Goal: Task Accomplishment & Management: Use online tool/utility

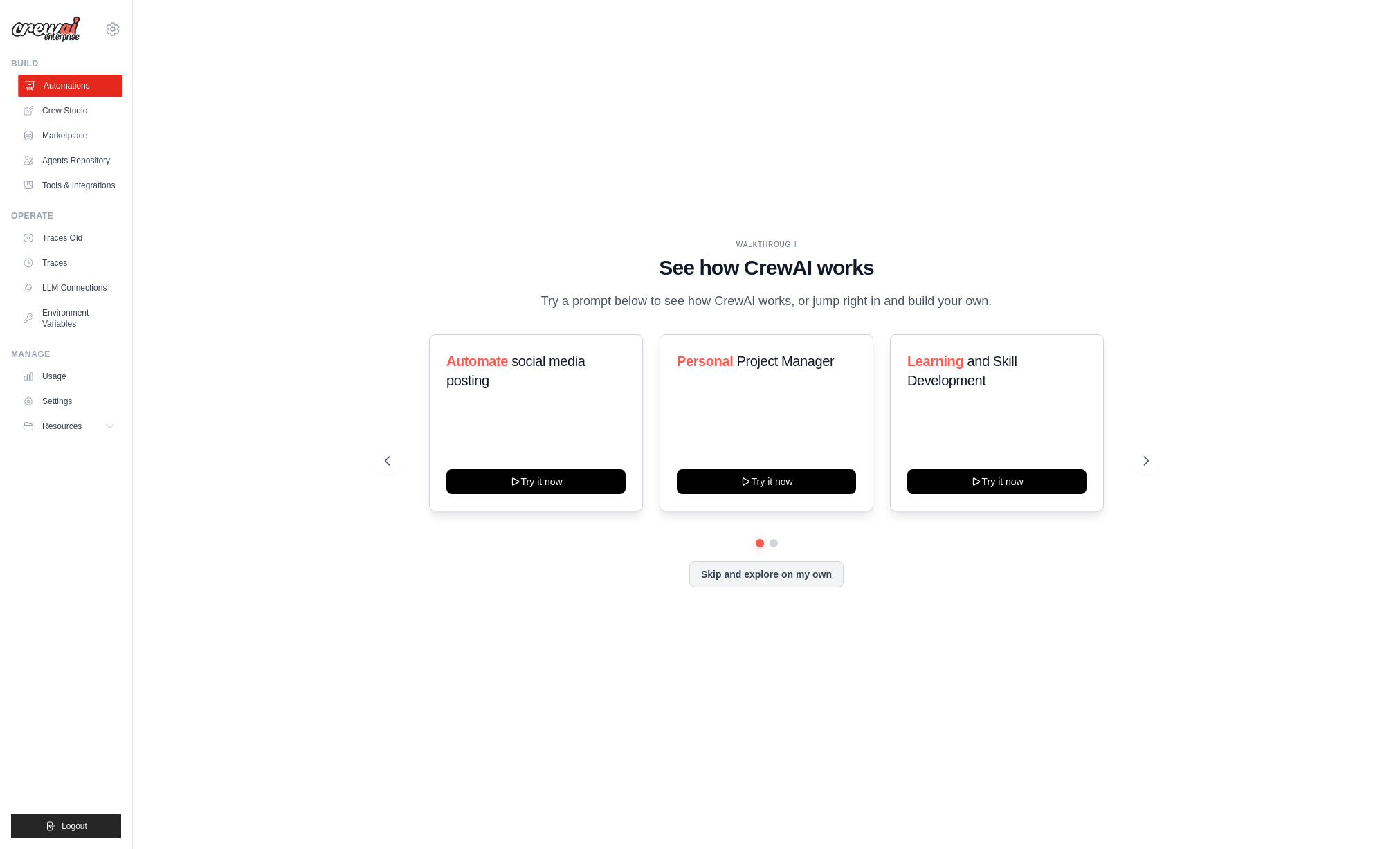
click at [86, 88] on link "Automations" at bounding box center [70, 86] width 105 height 22
click at [750, 485] on button "Try it now" at bounding box center [766, 481] width 179 height 25
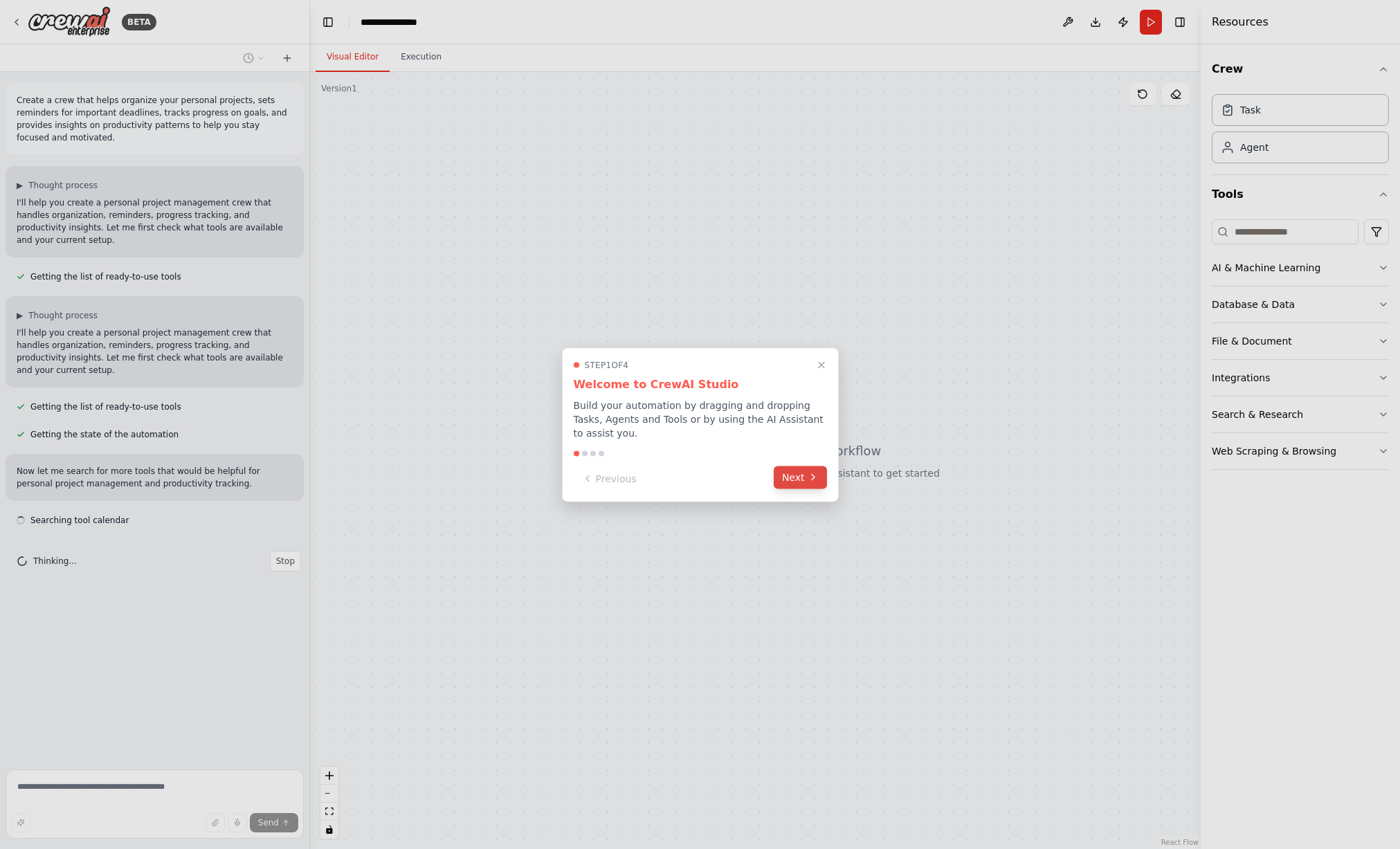
click at [802, 478] on button "Next" at bounding box center [800, 477] width 54 height 23
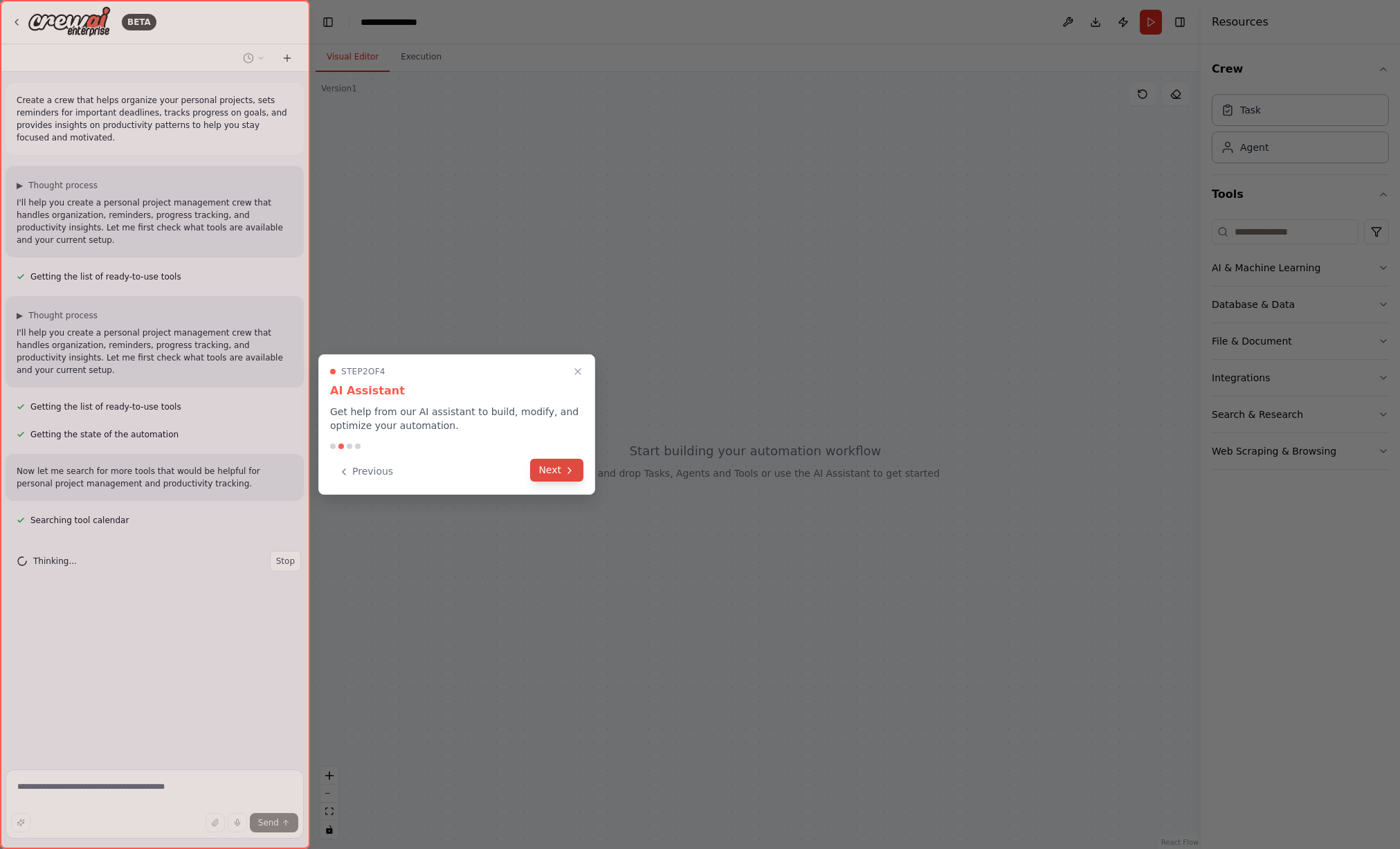
click at [577, 466] on button "Next" at bounding box center [557, 470] width 54 height 23
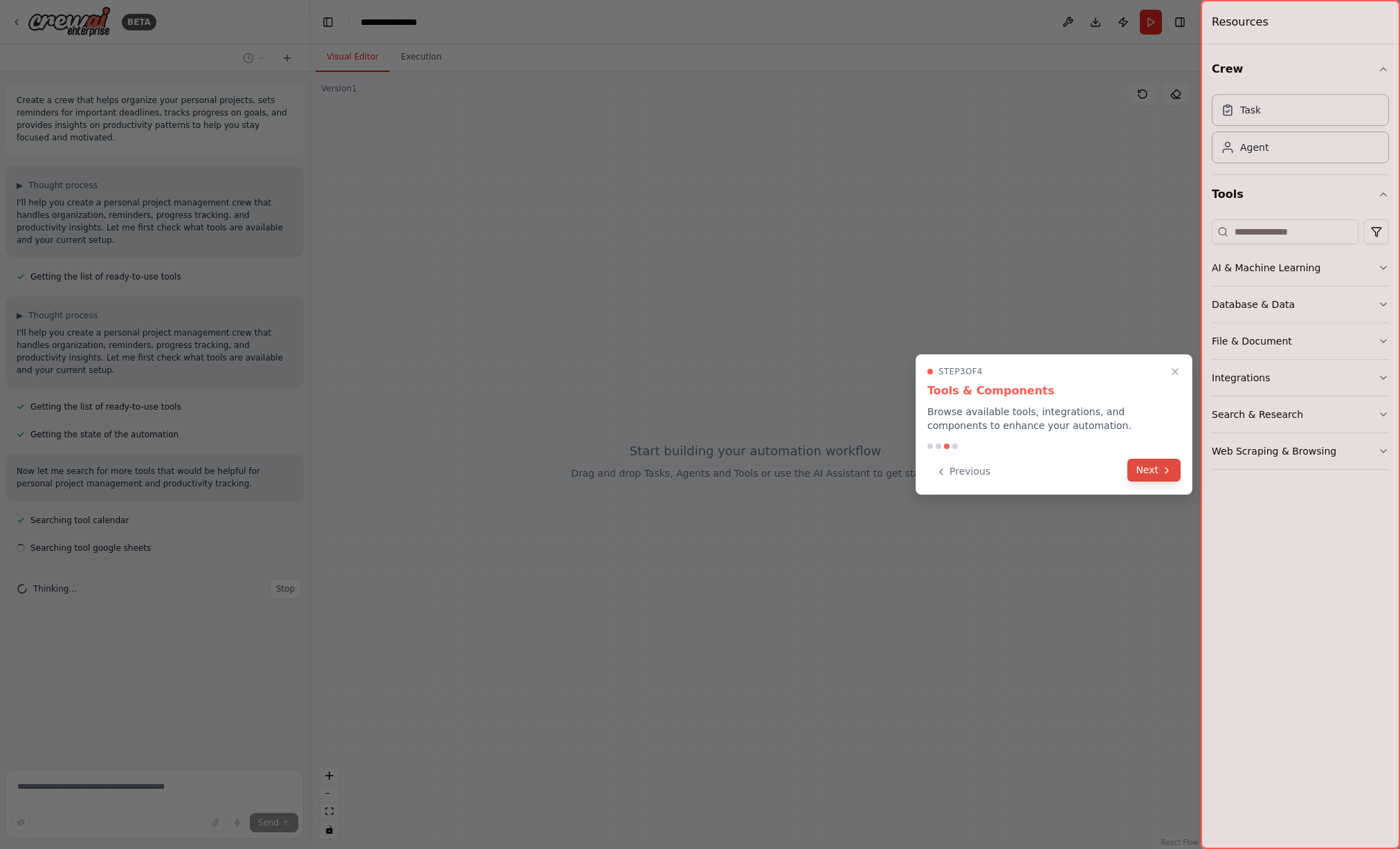
click at [1162, 474] on icon at bounding box center [1167, 471] width 11 height 11
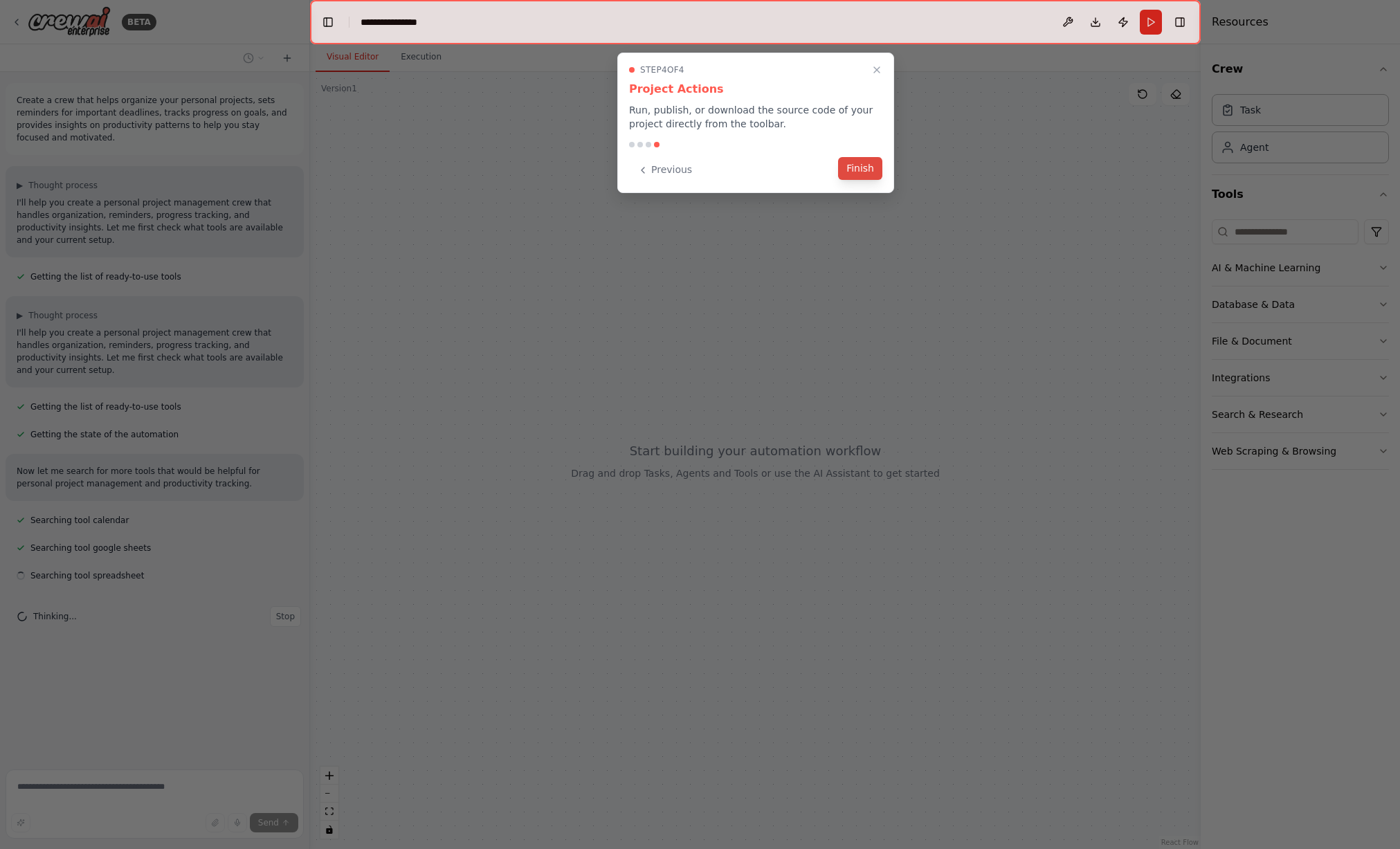
click at [851, 169] on button "Finish" at bounding box center [860, 168] width 44 height 23
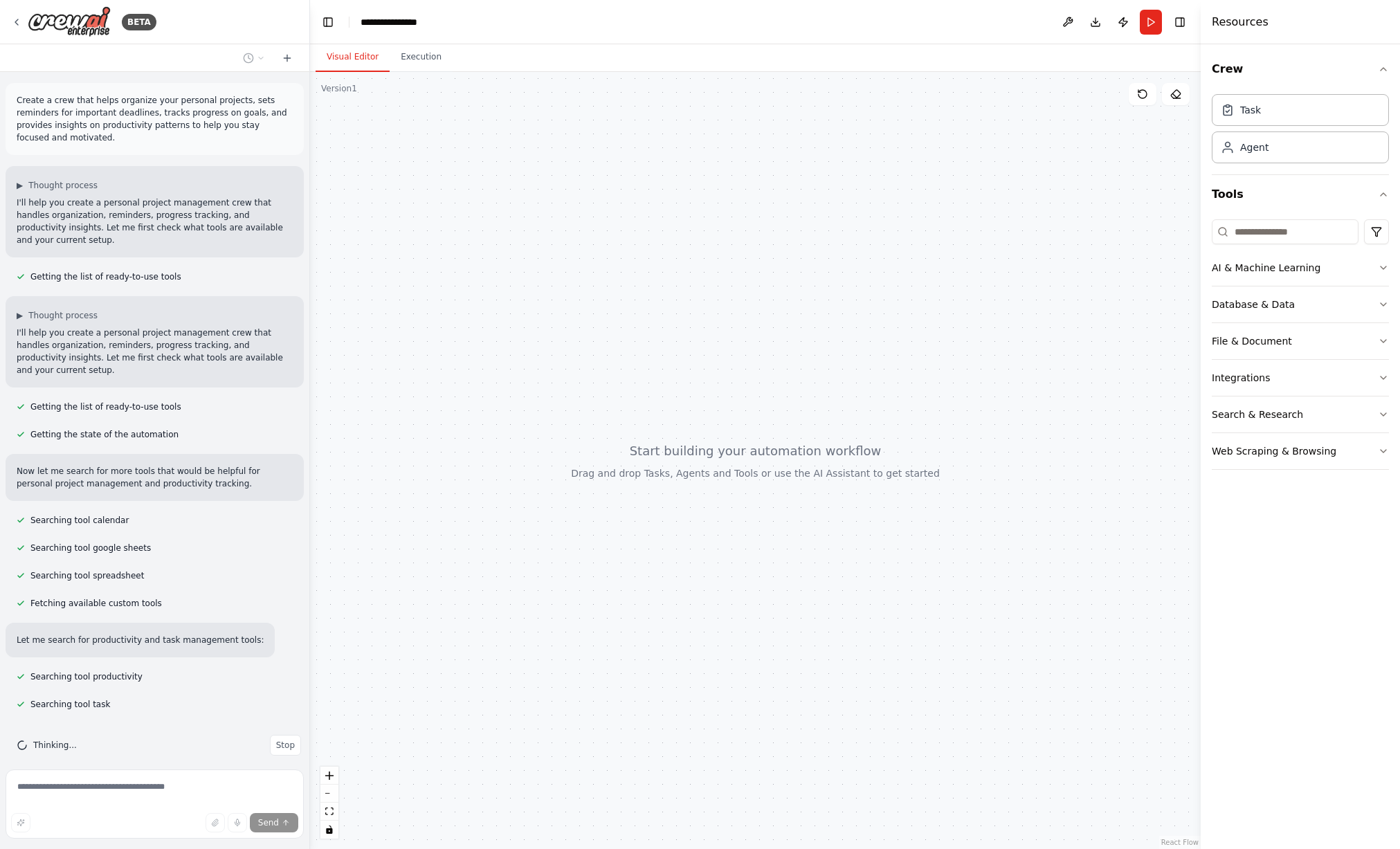
click at [353, 94] on div at bounding box center [755, 460] width 891 height 777
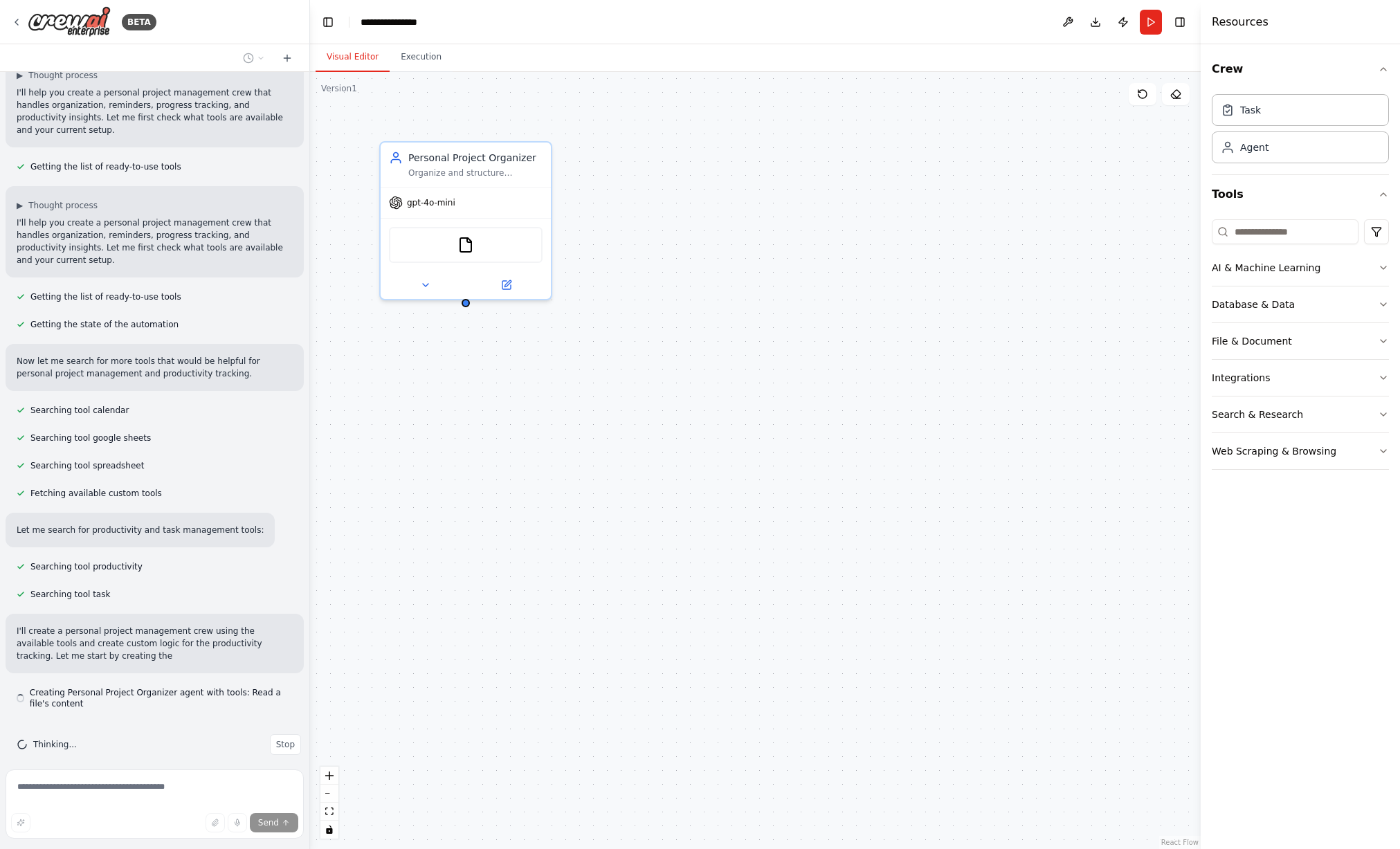
scroll to position [123, 0]
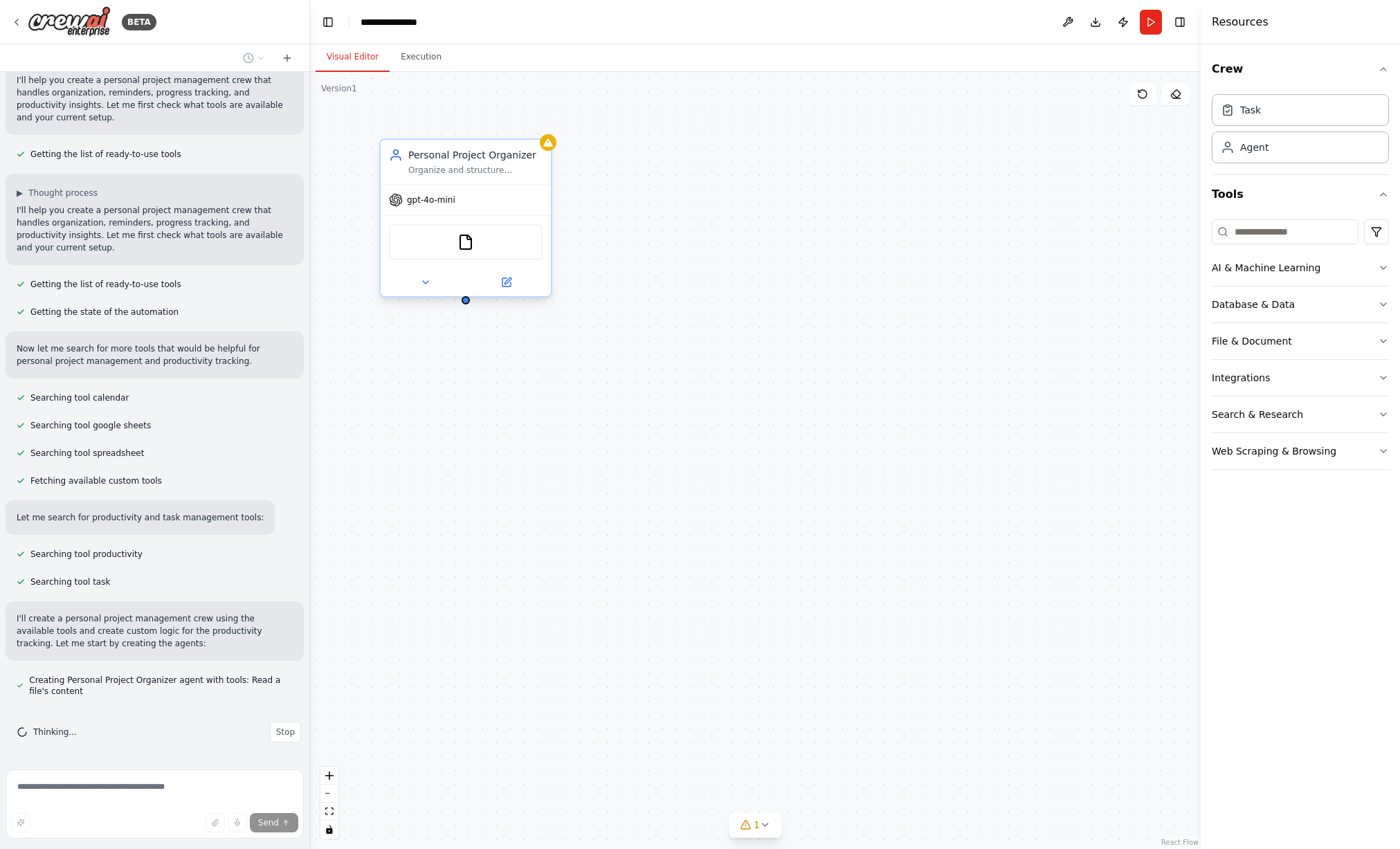
click at [503, 202] on div "gpt-4o-mini" at bounding box center [466, 200] width 170 height 31
click at [463, 237] on img at bounding box center [465, 242] width 17 height 17
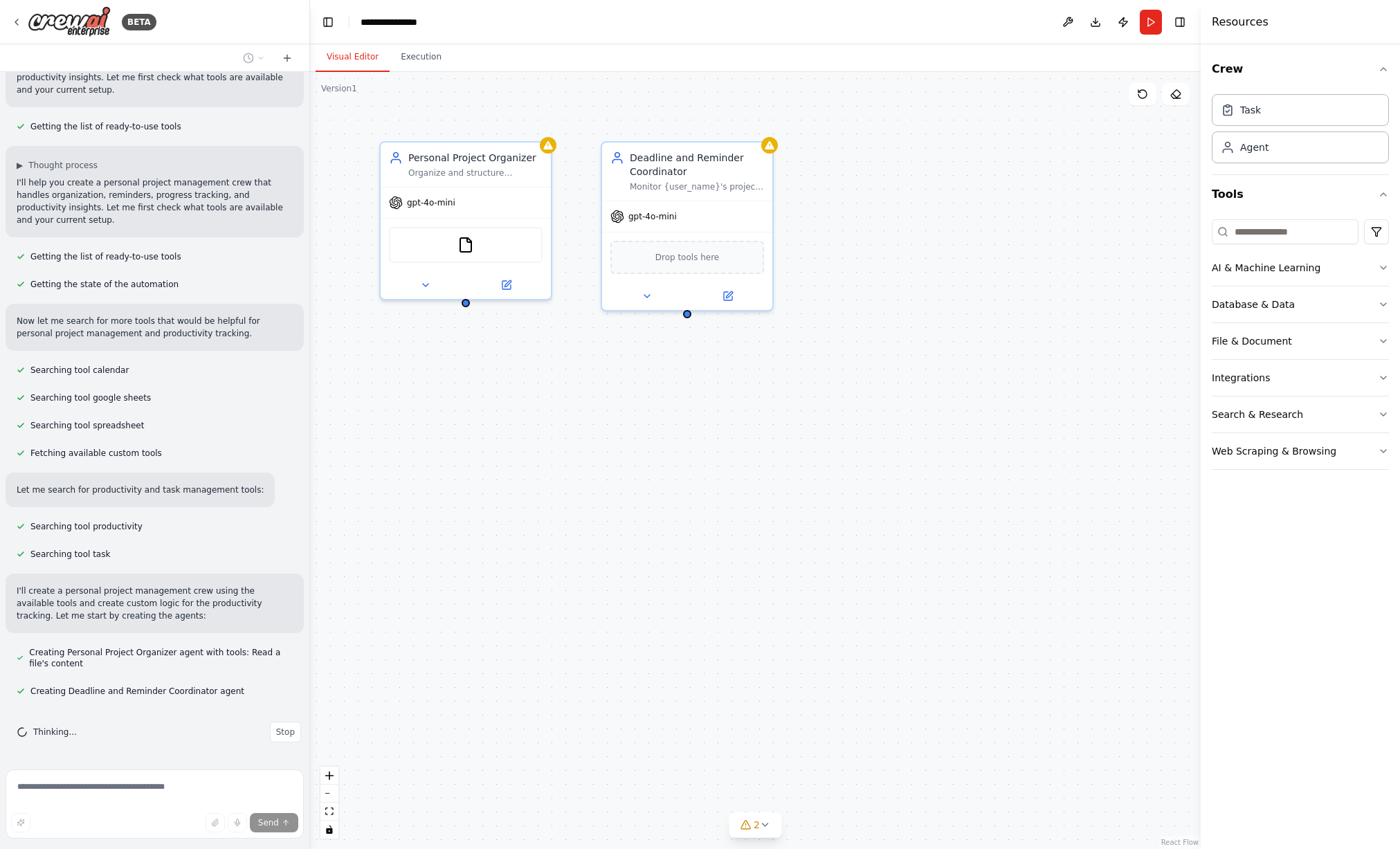
scroll to position [178, 0]
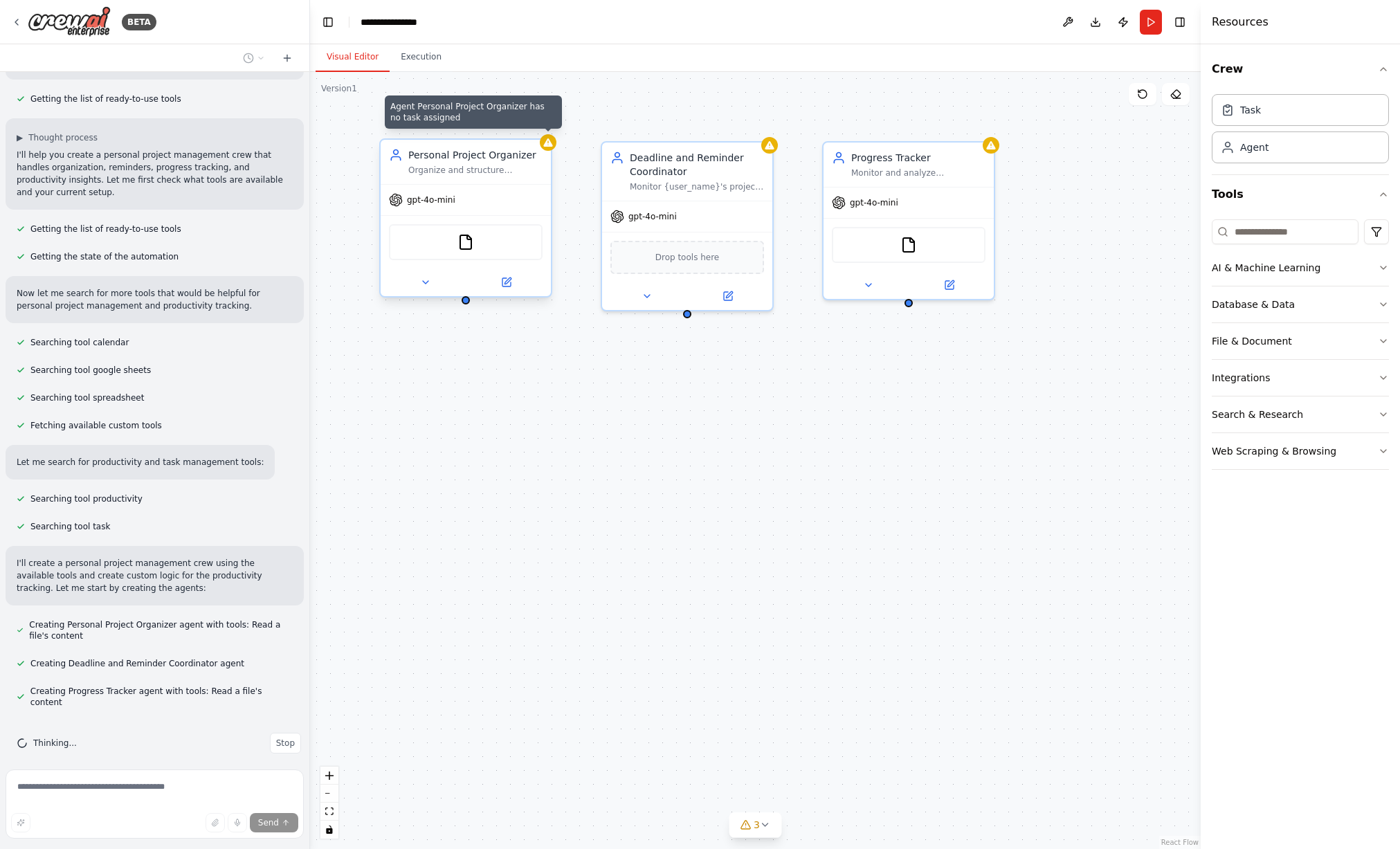
click at [550, 146] on icon at bounding box center [547, 142] width 9 height 9
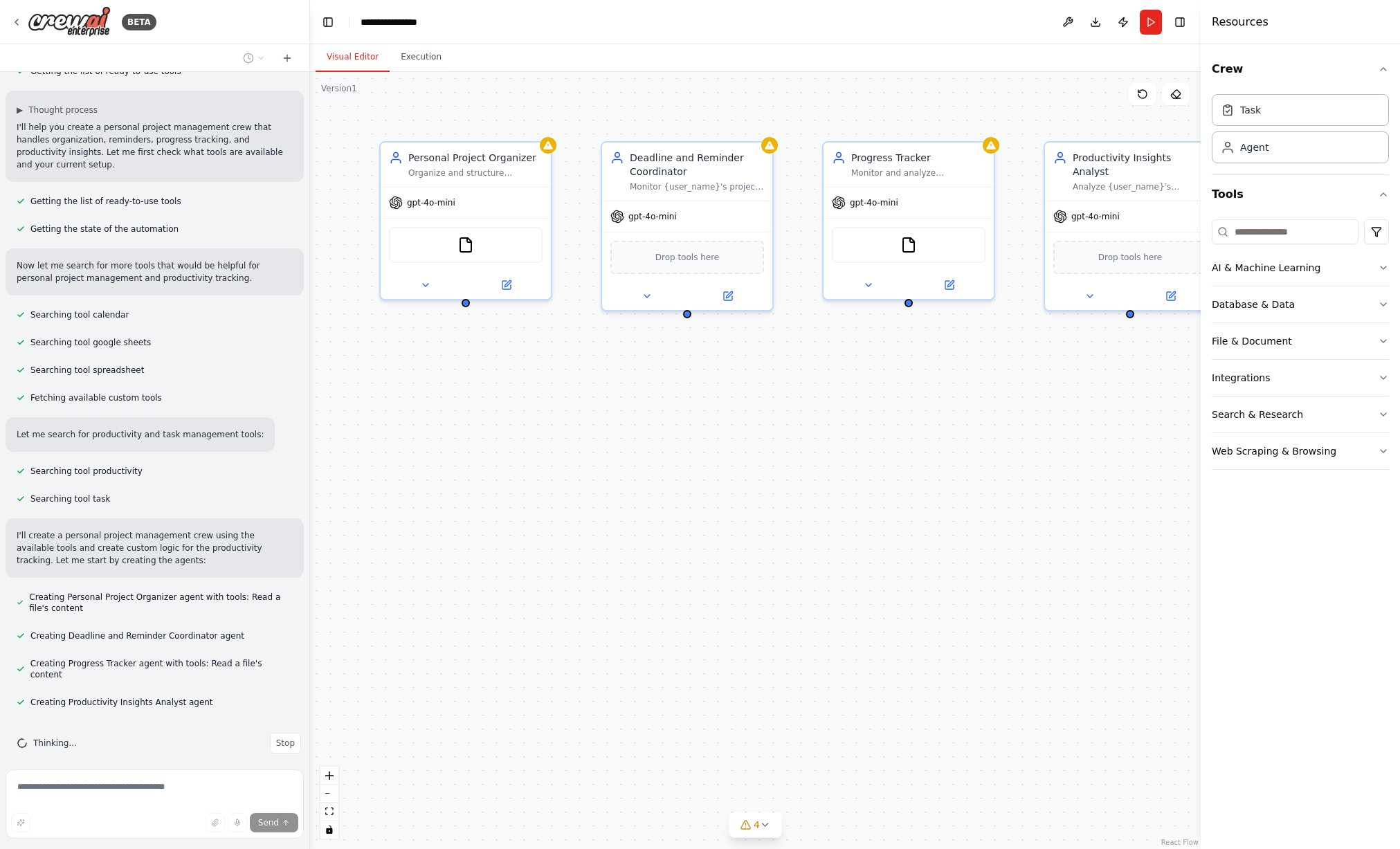
click at [624, 106] on div "Personal Project Organizer Organize and structure {user_name}'s personal projec…" at bounding box center [755, 460] width 891 height 777
click at [463, 246] on img at bounding box center [465, 242] width 17 height 17
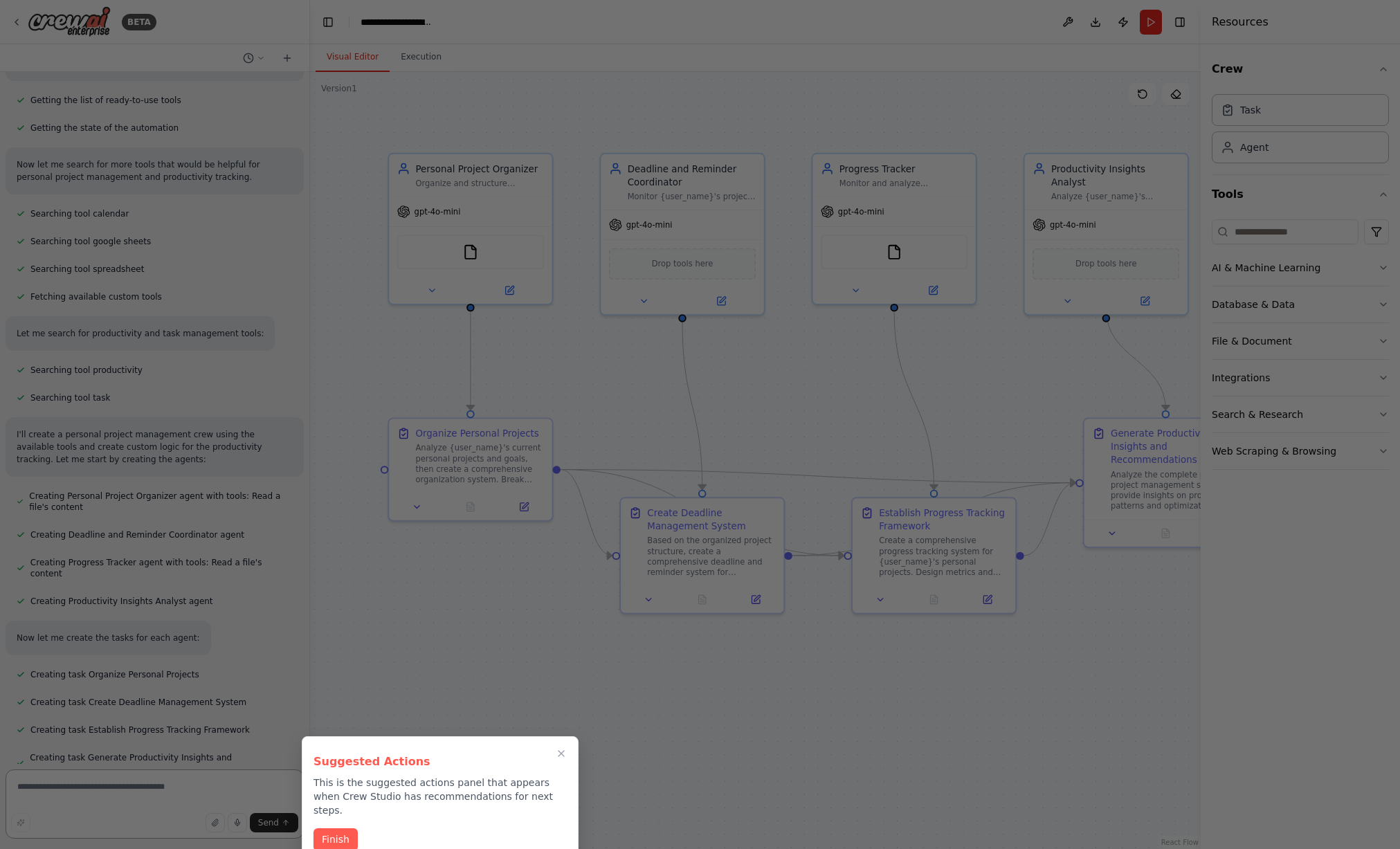
scroll to position [1039, 0]
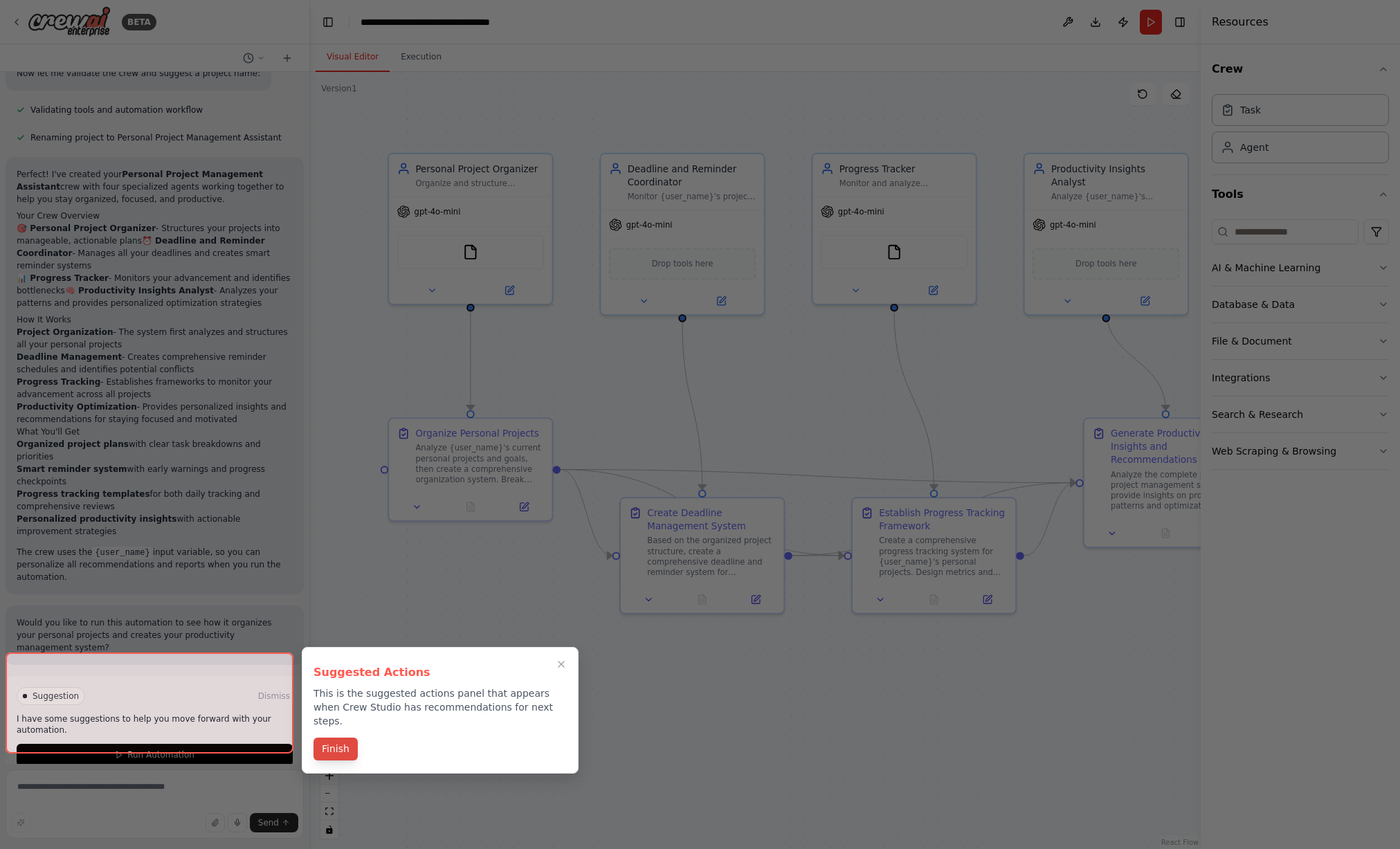
click at [340, 738] on button "Finish" at bounding box center [335, 749] width 44 height 23
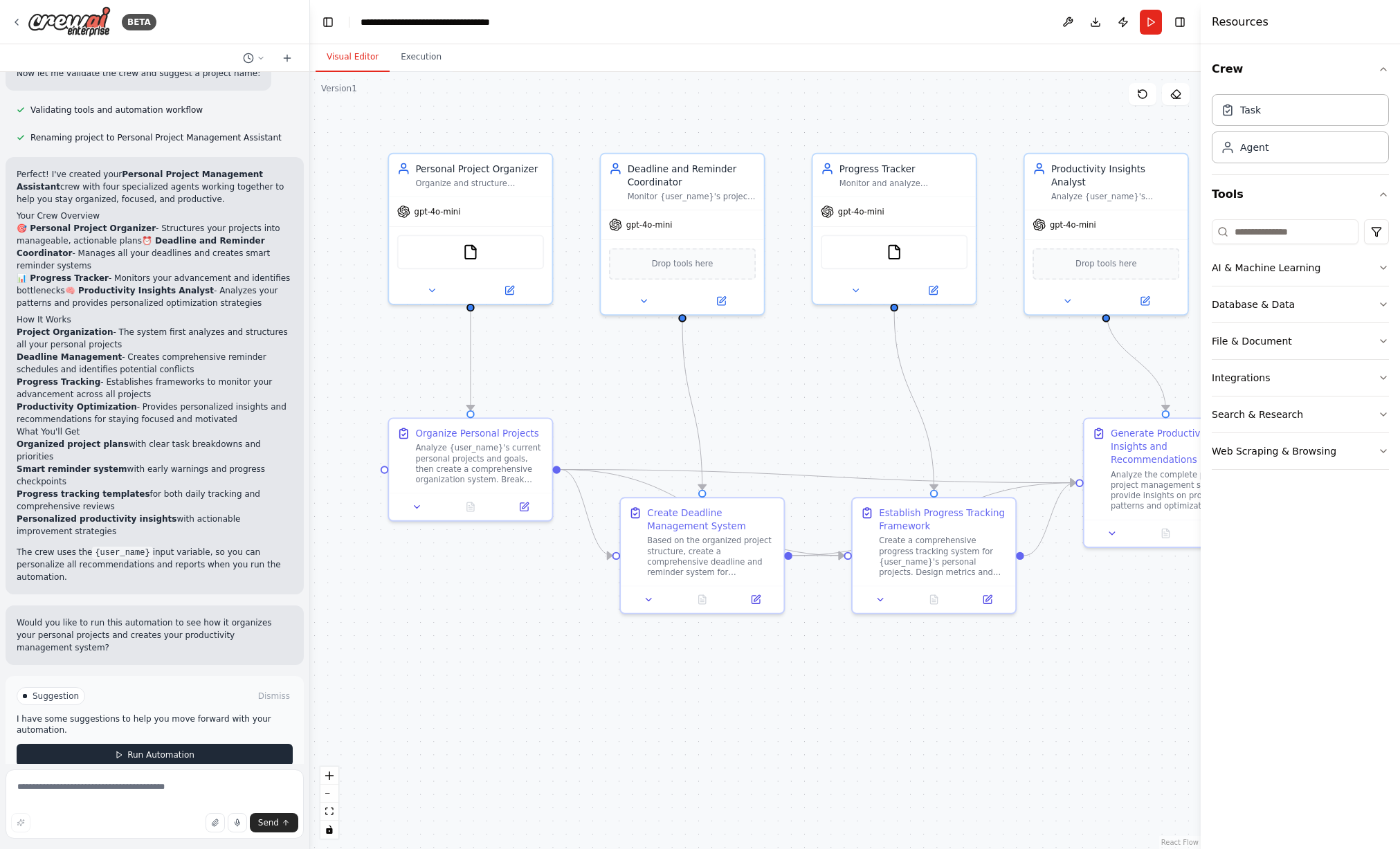
click at [121, 744] on button "Run Automation" at bounding box center [154, 755] width 276 height 22
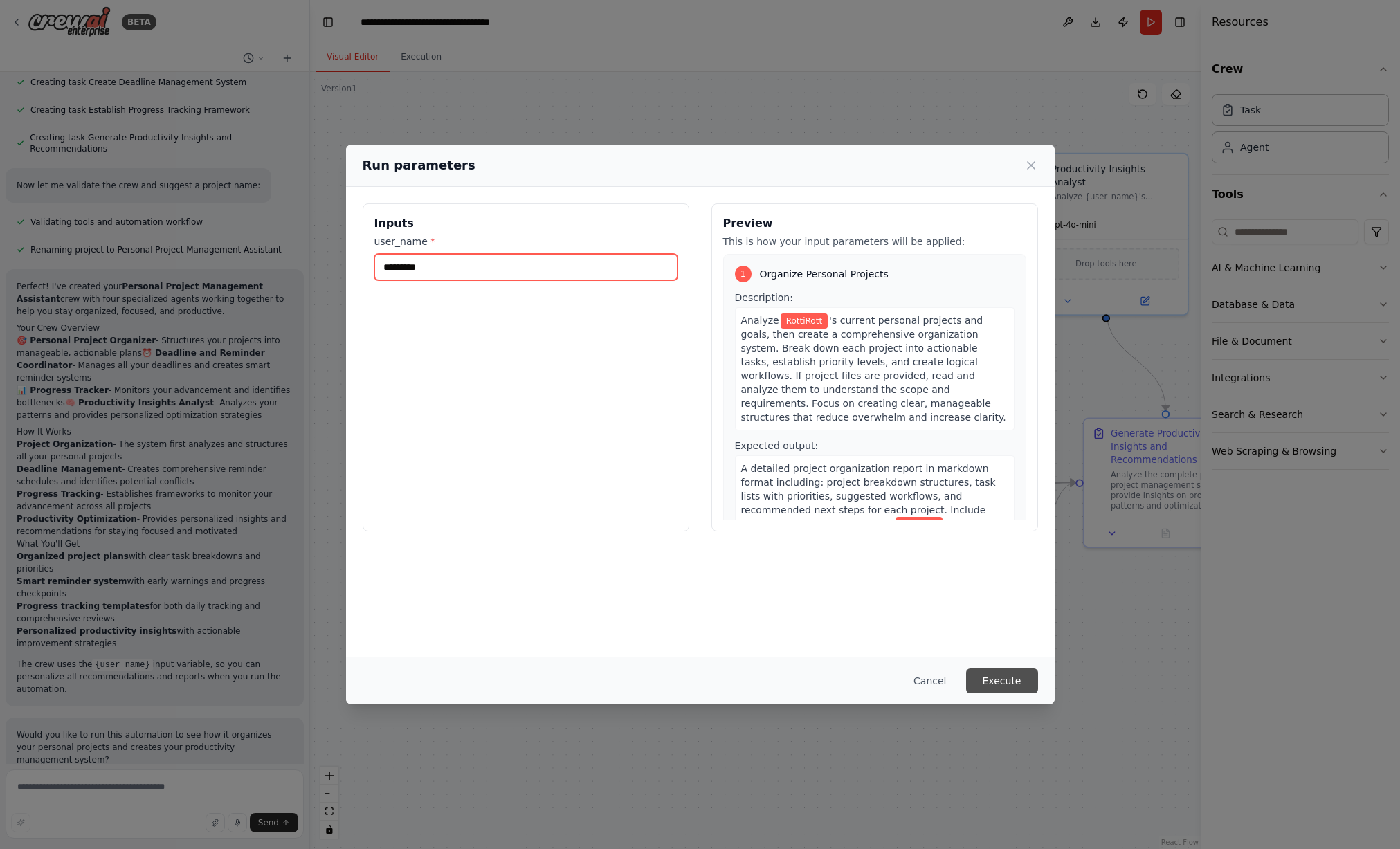
type input "*********"
click at [1006, 669] on button "Execute" at bounding box center [1002, 681] width 72 height 25
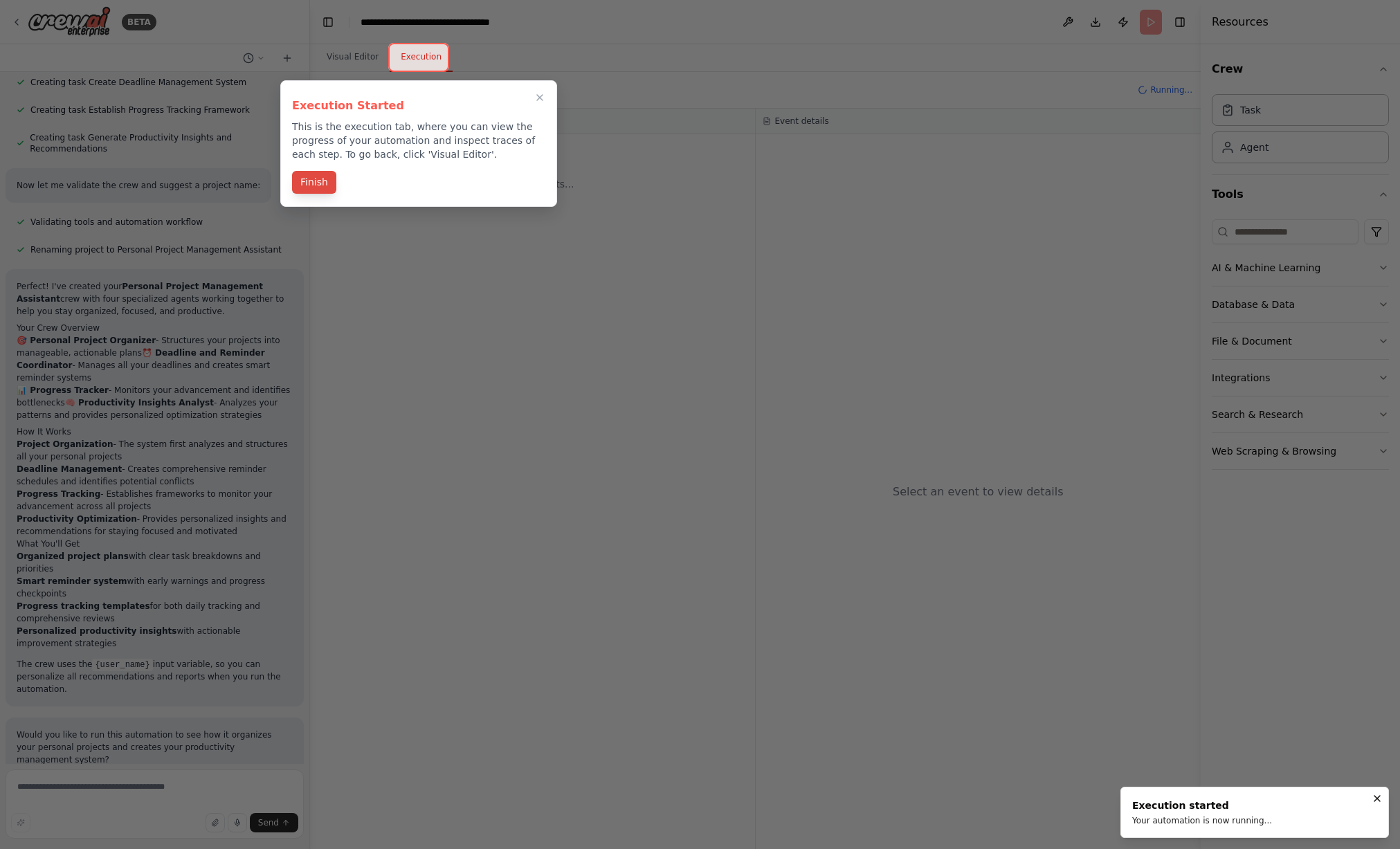
click at [319, 180] on button "Finish" at bounding box center [314, 182] width 44 height 23
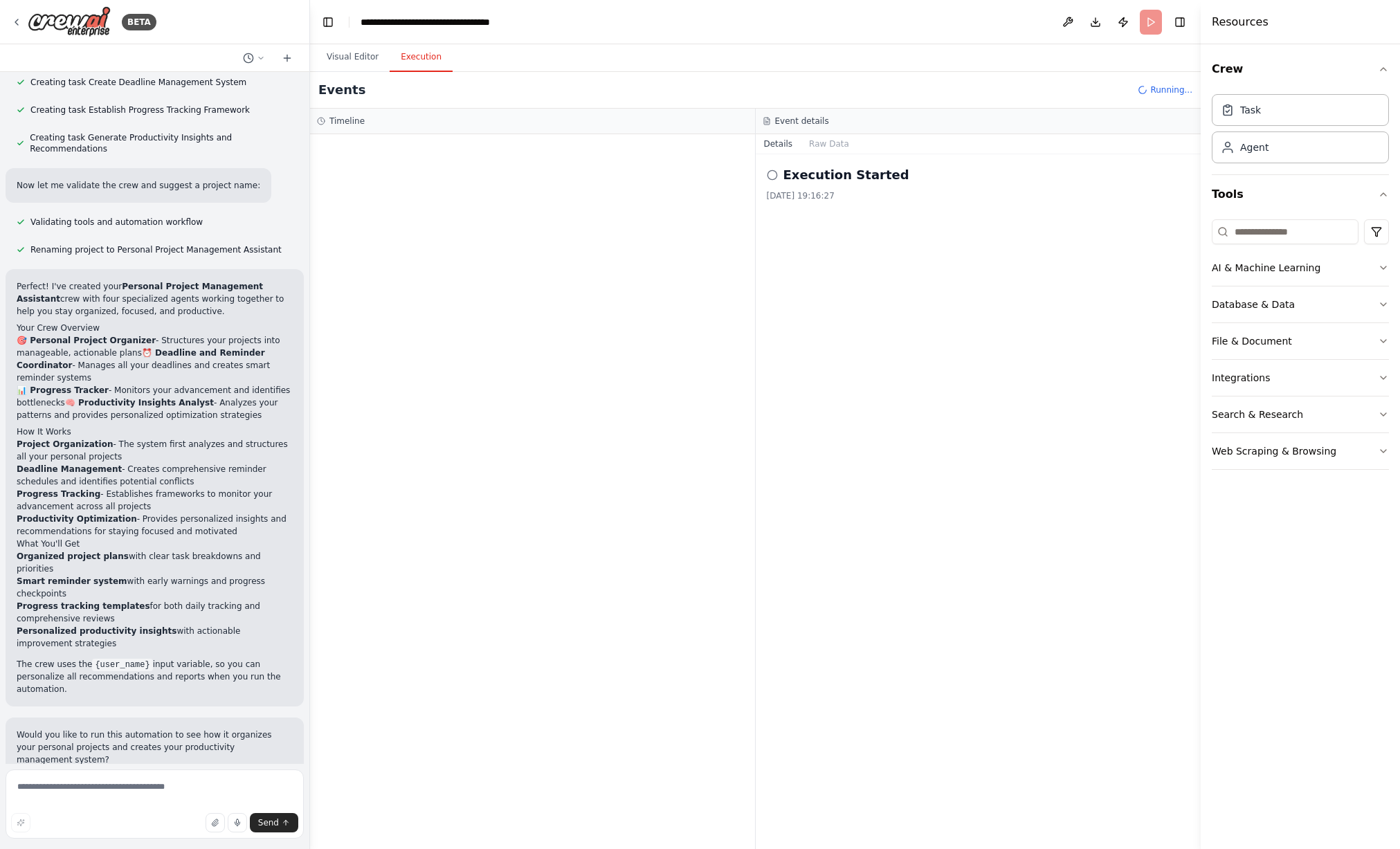
click at [773, 175] on icon at bounding box center [772, 175] width 11 height 11
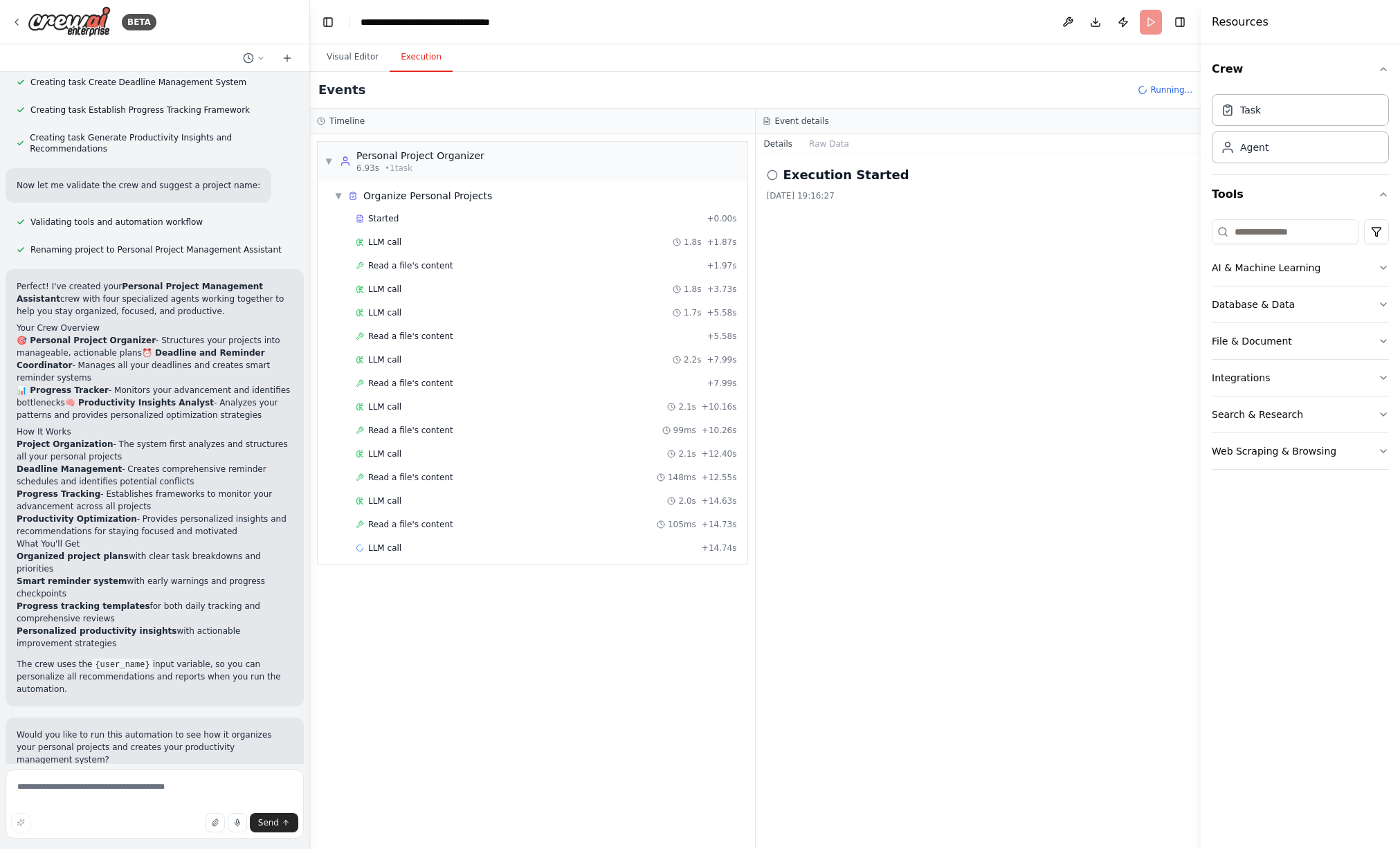
click at [807, 172] on h2 "Execution Started" at bounding box center [847, 175] width 126 height 20
click at [830, 142] on button "Raw Data" at bounding box center [829, 144] width 57 height 20
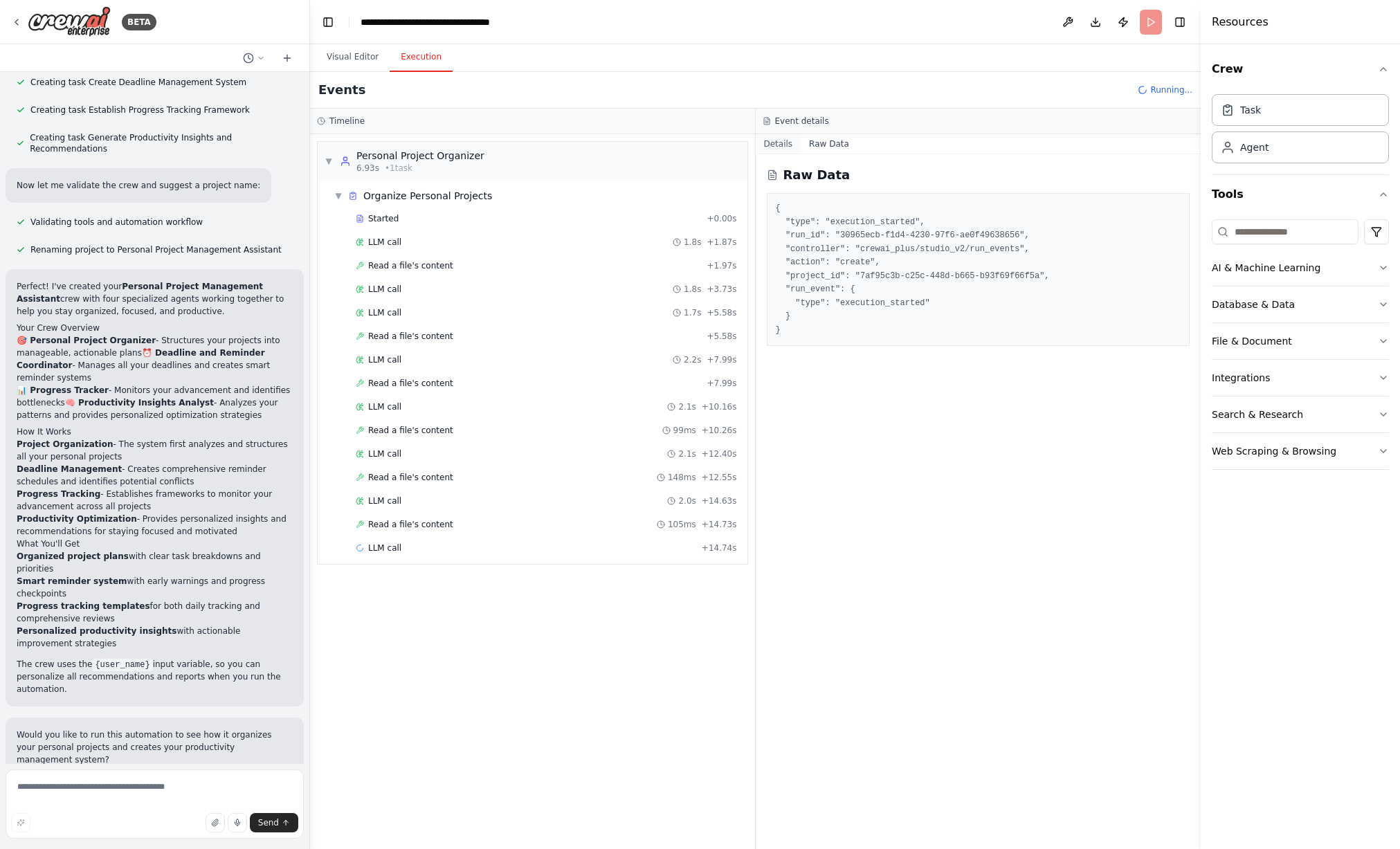
click at [783, 145] on button "Details" at bounding box center [778, 144] width 46 height 20
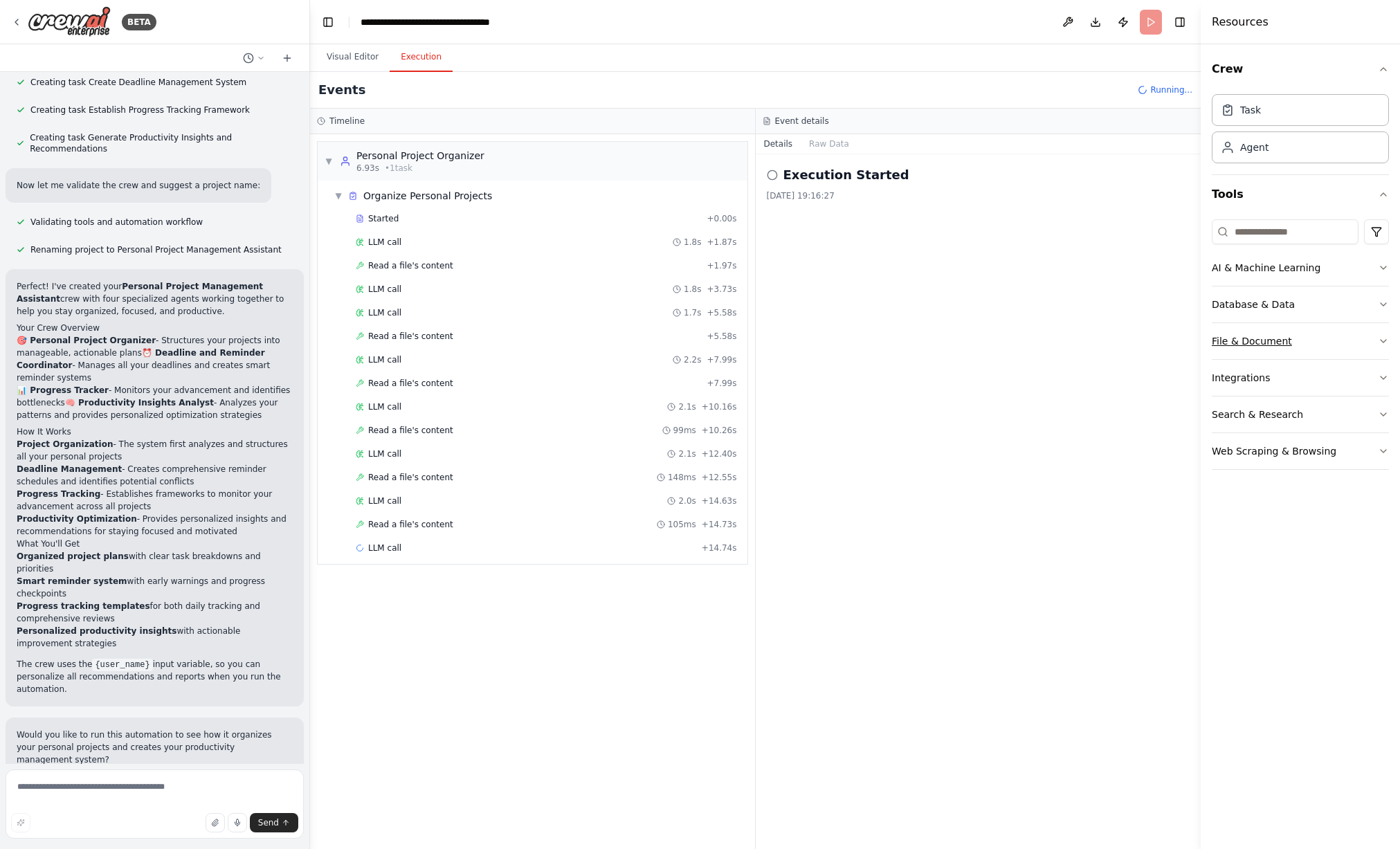
click at [1231, 331] on button "File & Document" at bounding box center [1300, 341] width 177 height 36
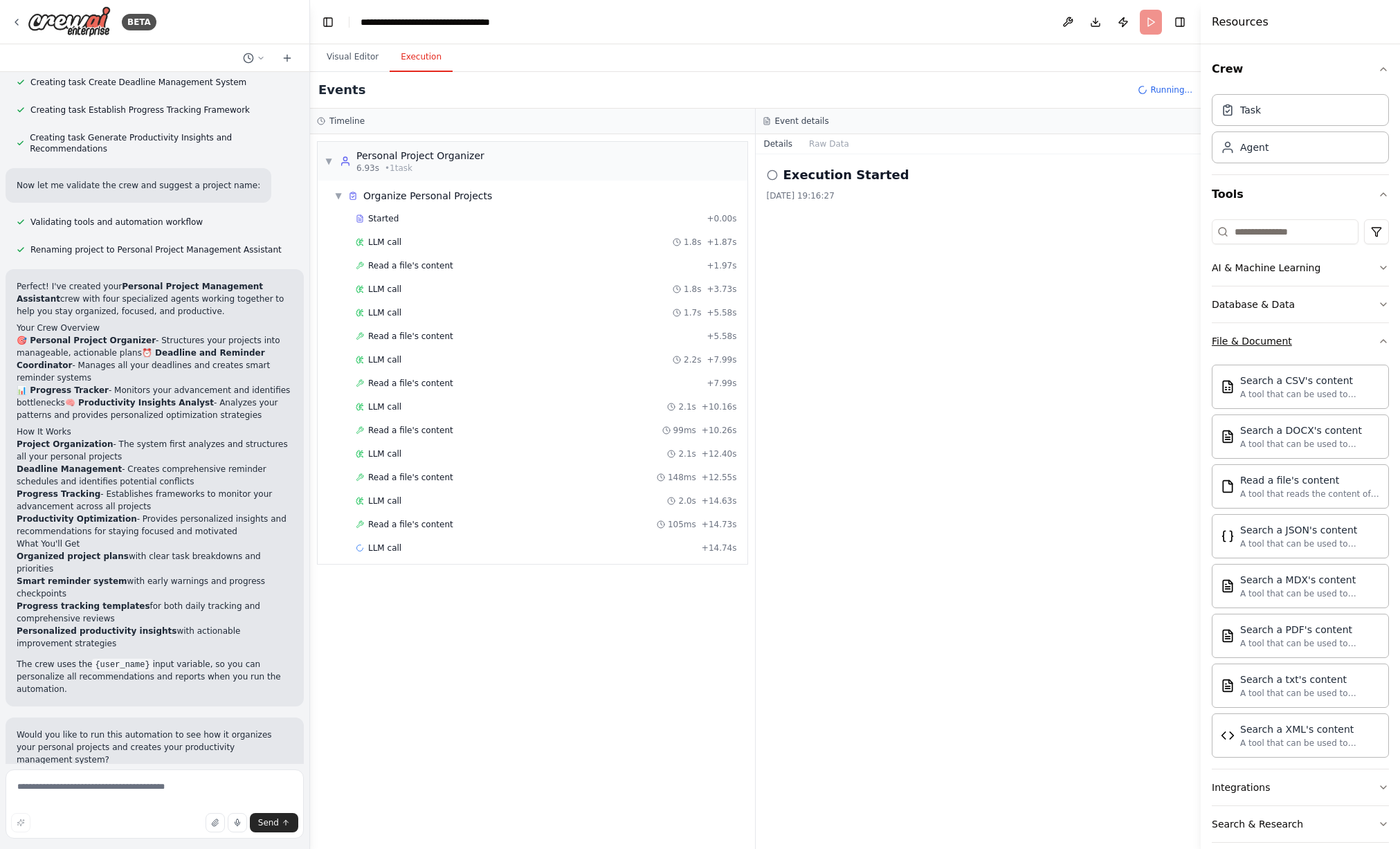
click at [1341, 341] on button "File & Document" at bounding box center [1300, 341] width 177 height 36
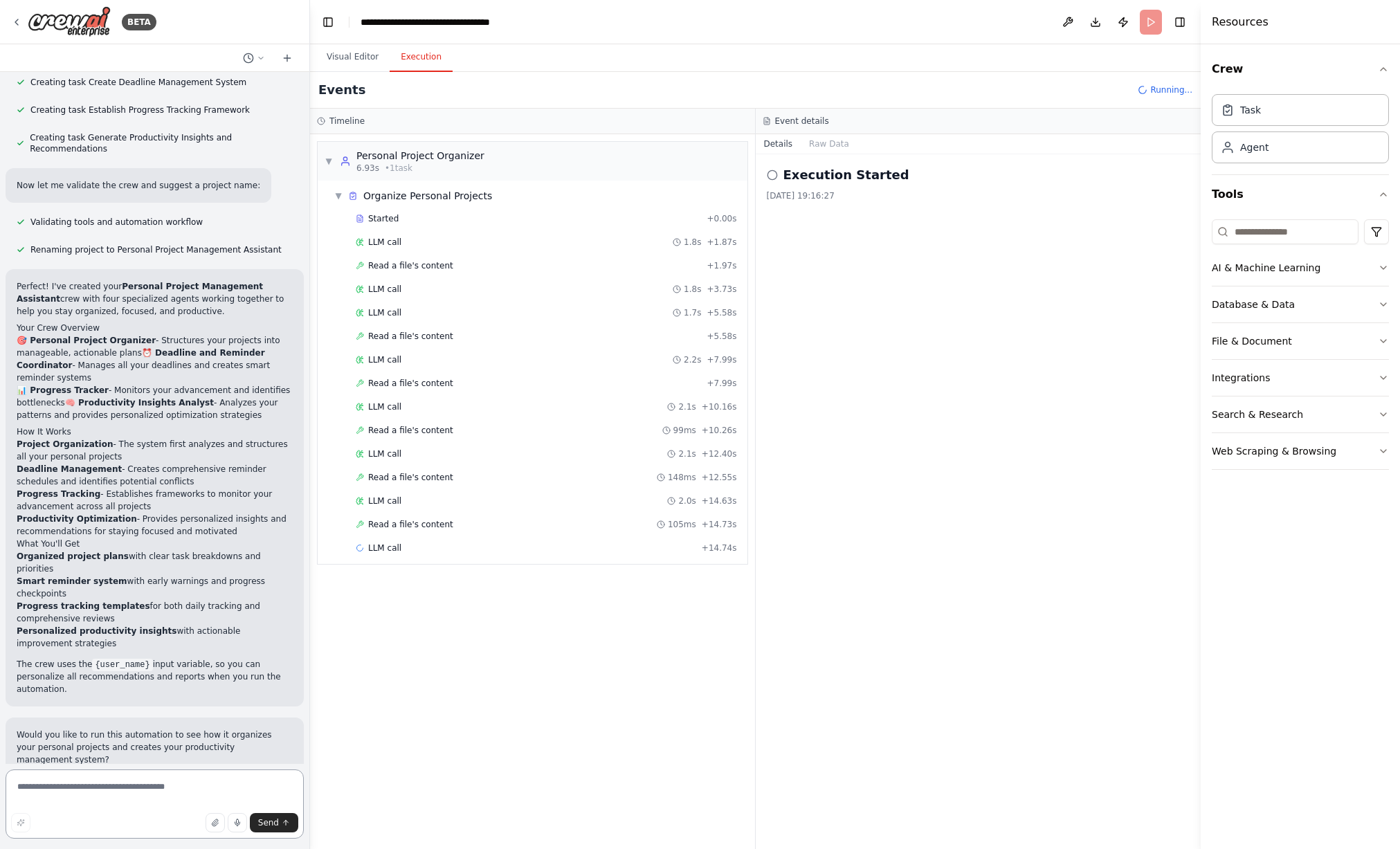
click at [140, 788] on textarea at bounding box center [154, 804] width 298 height 69
type textarea "**********"
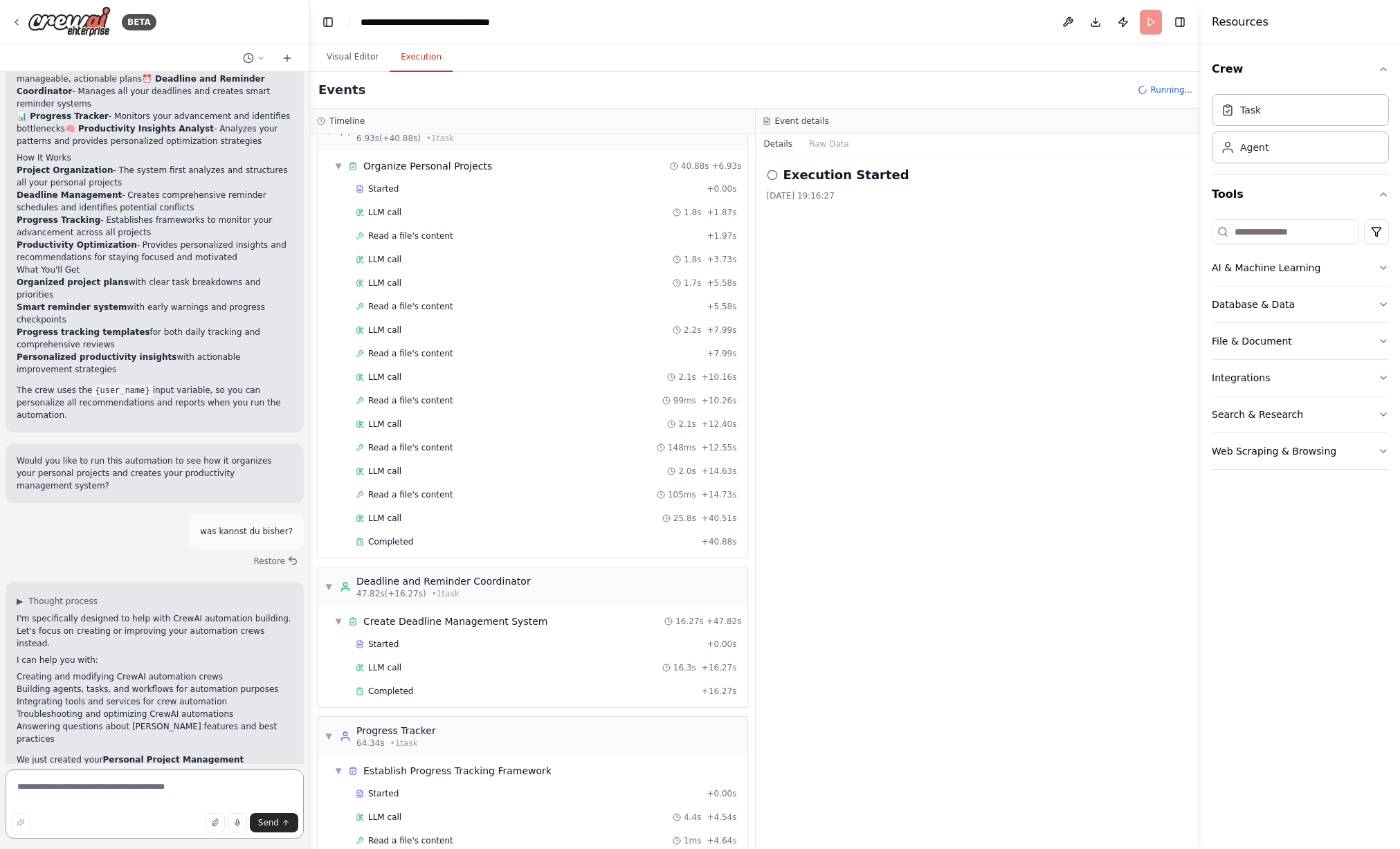
scroll to position [77, 0]
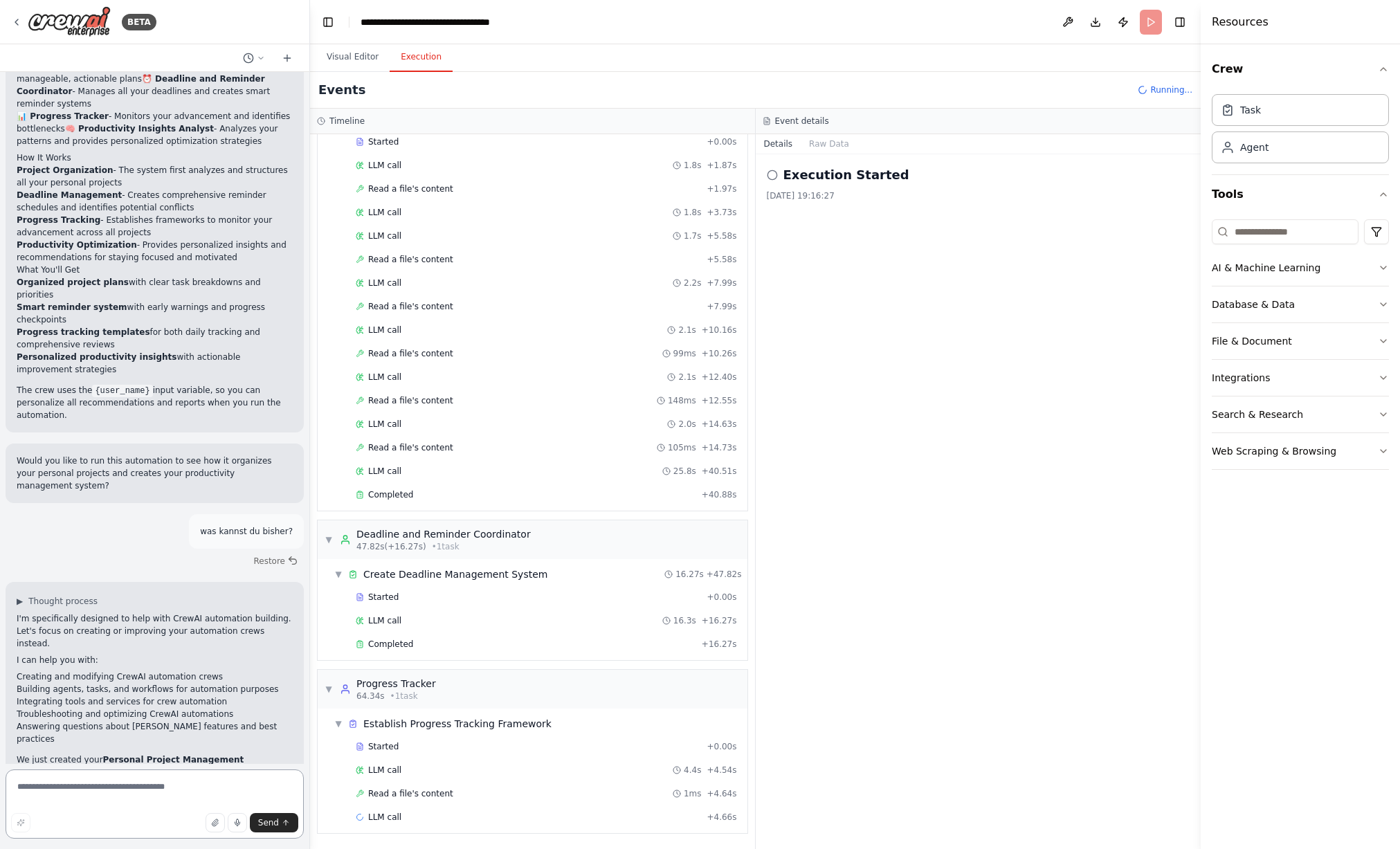
click at [178, 775] on textarea at bounding box center [154, 804] width 298 height 69
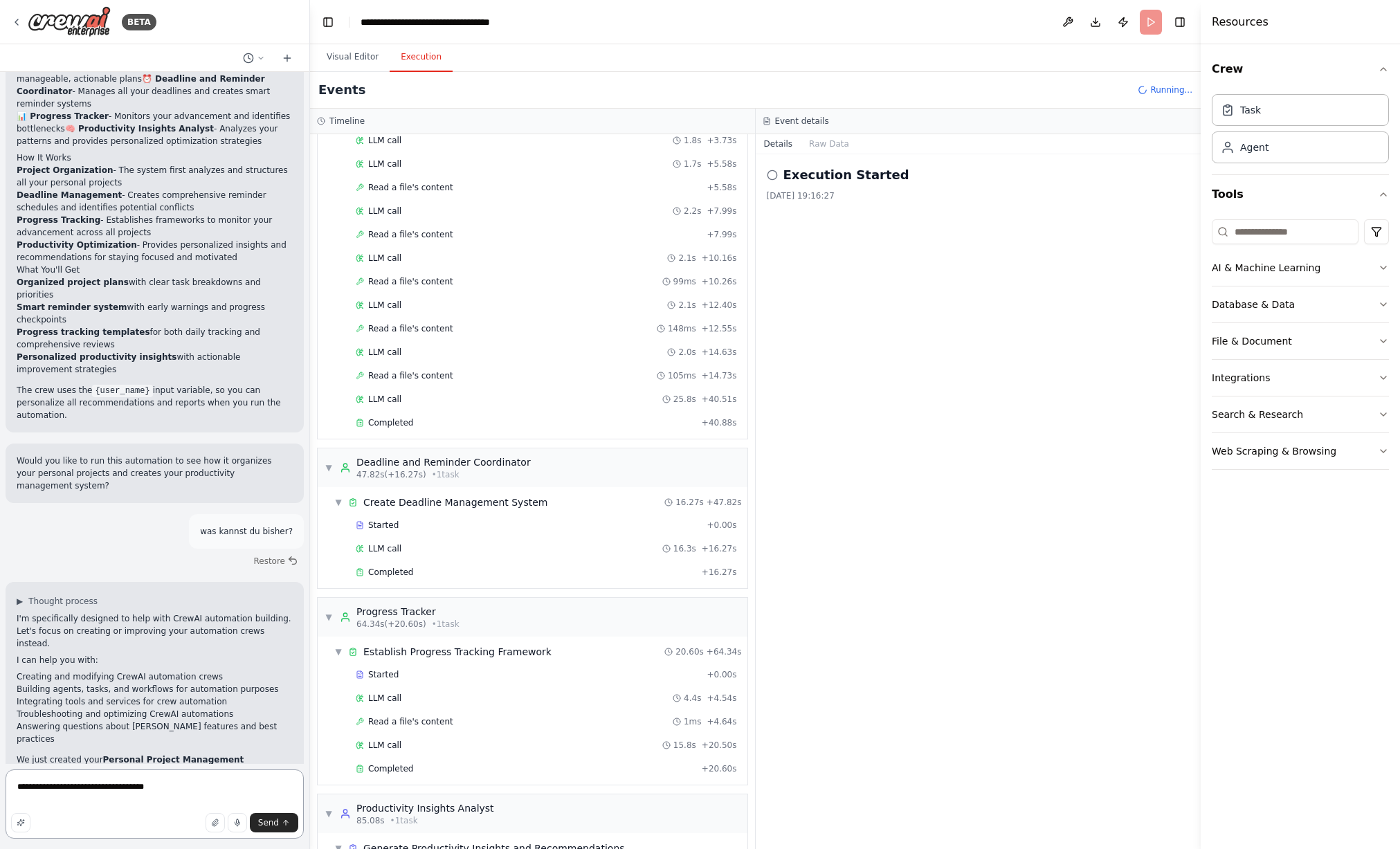
scroll to position [227, 0]
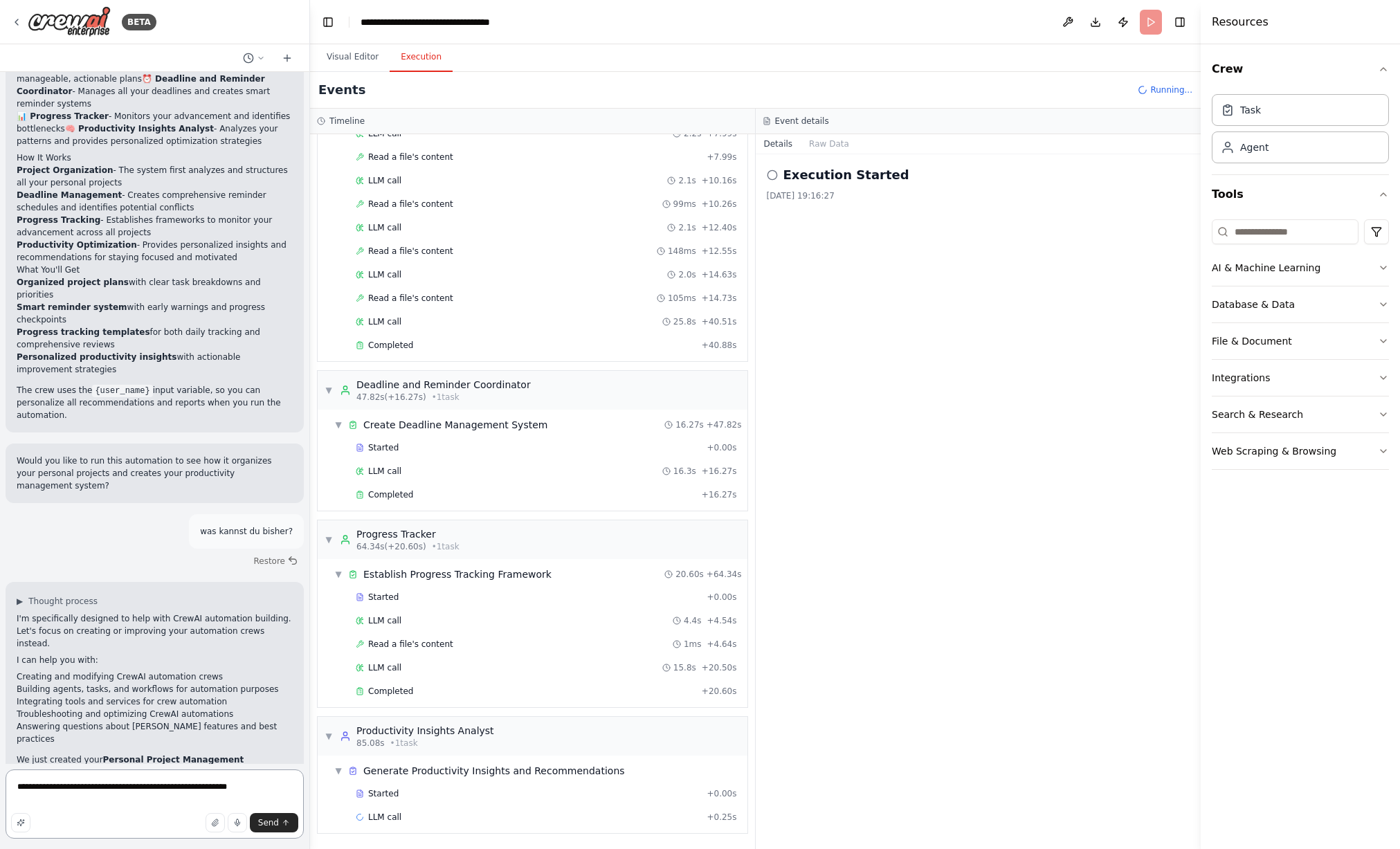
type textarea "**********"
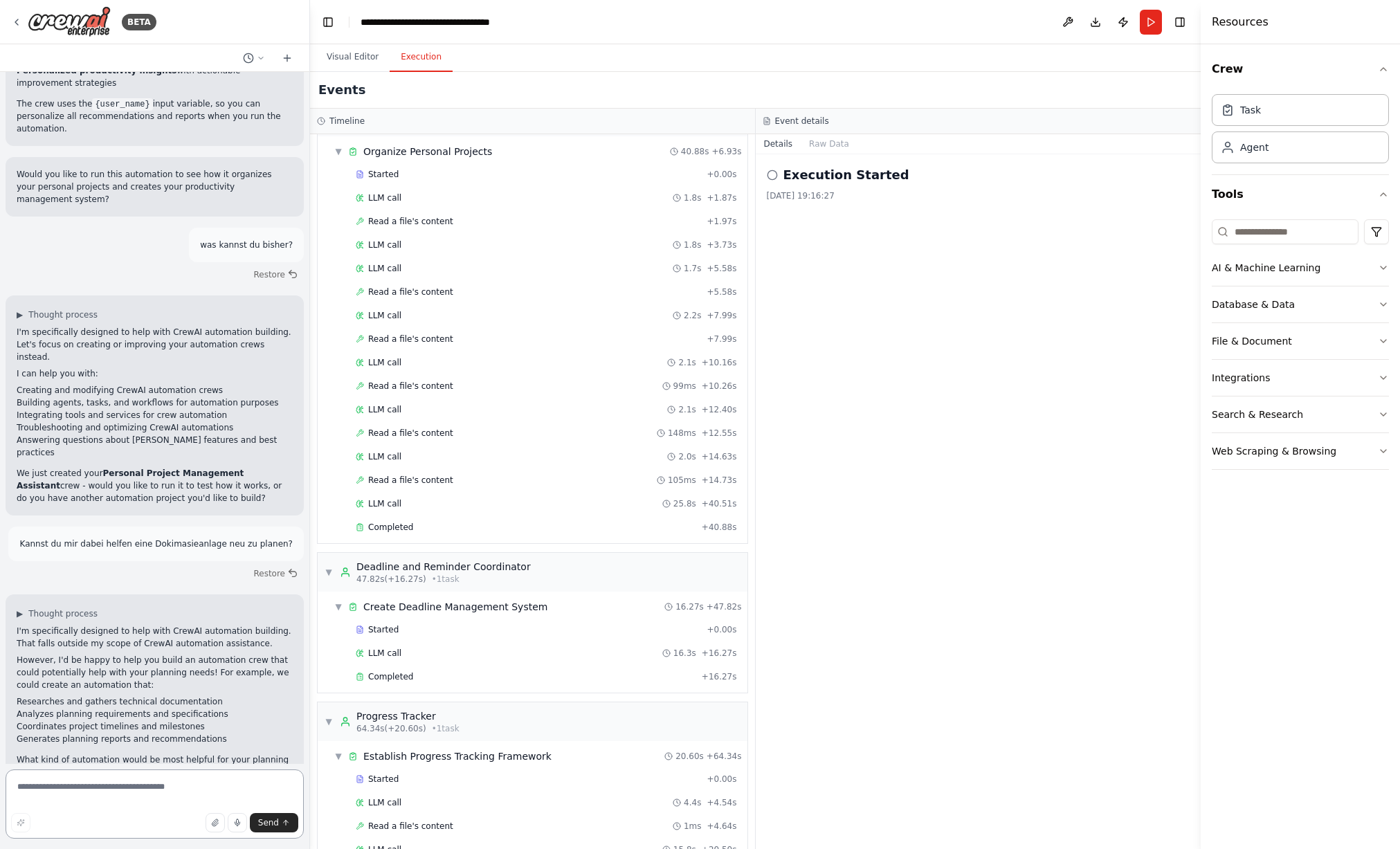
scroll to position [0, 0]
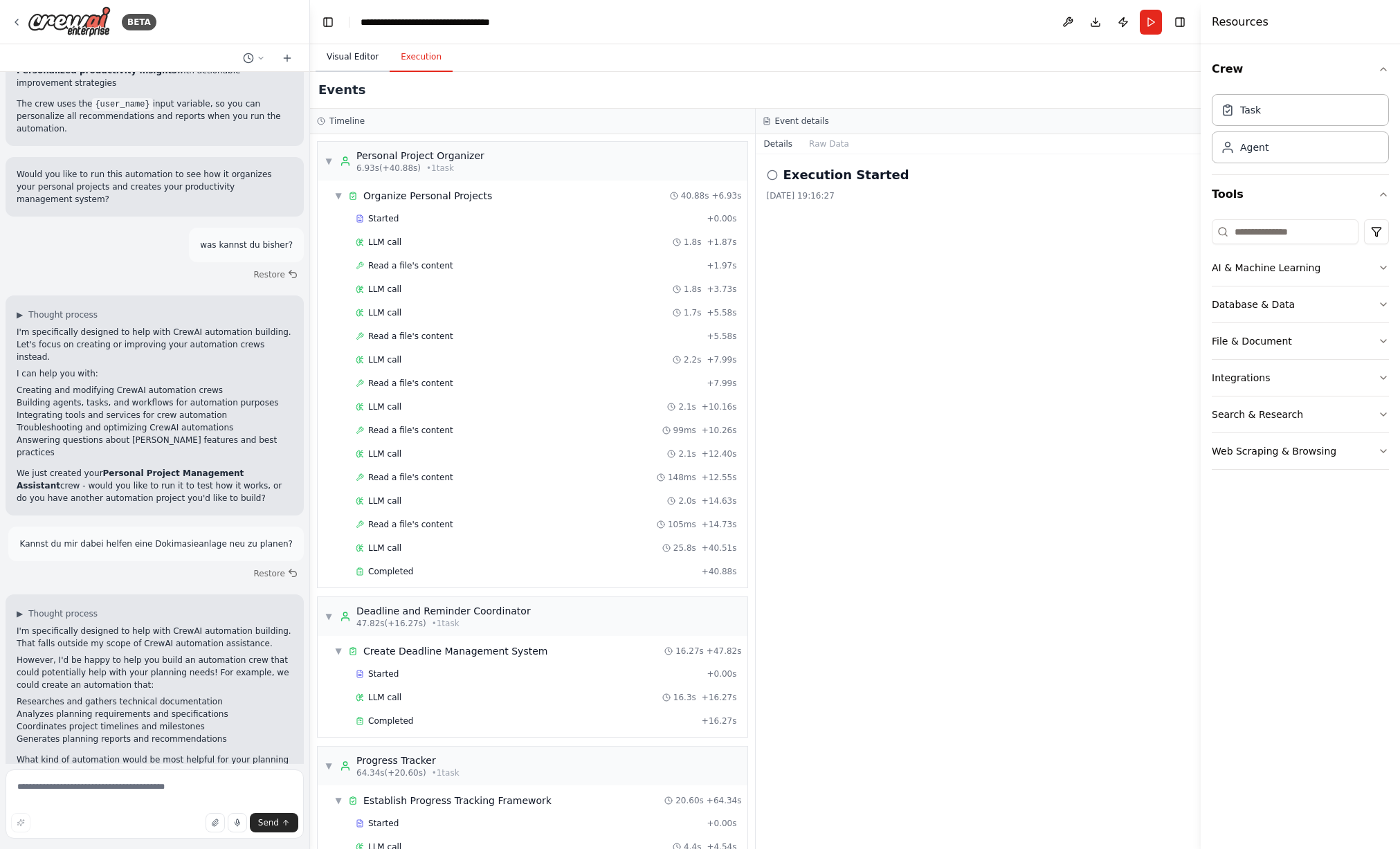
click at [356, 65] on button "Visual Editor" at bounding box center [353, 57] width 74 height 29
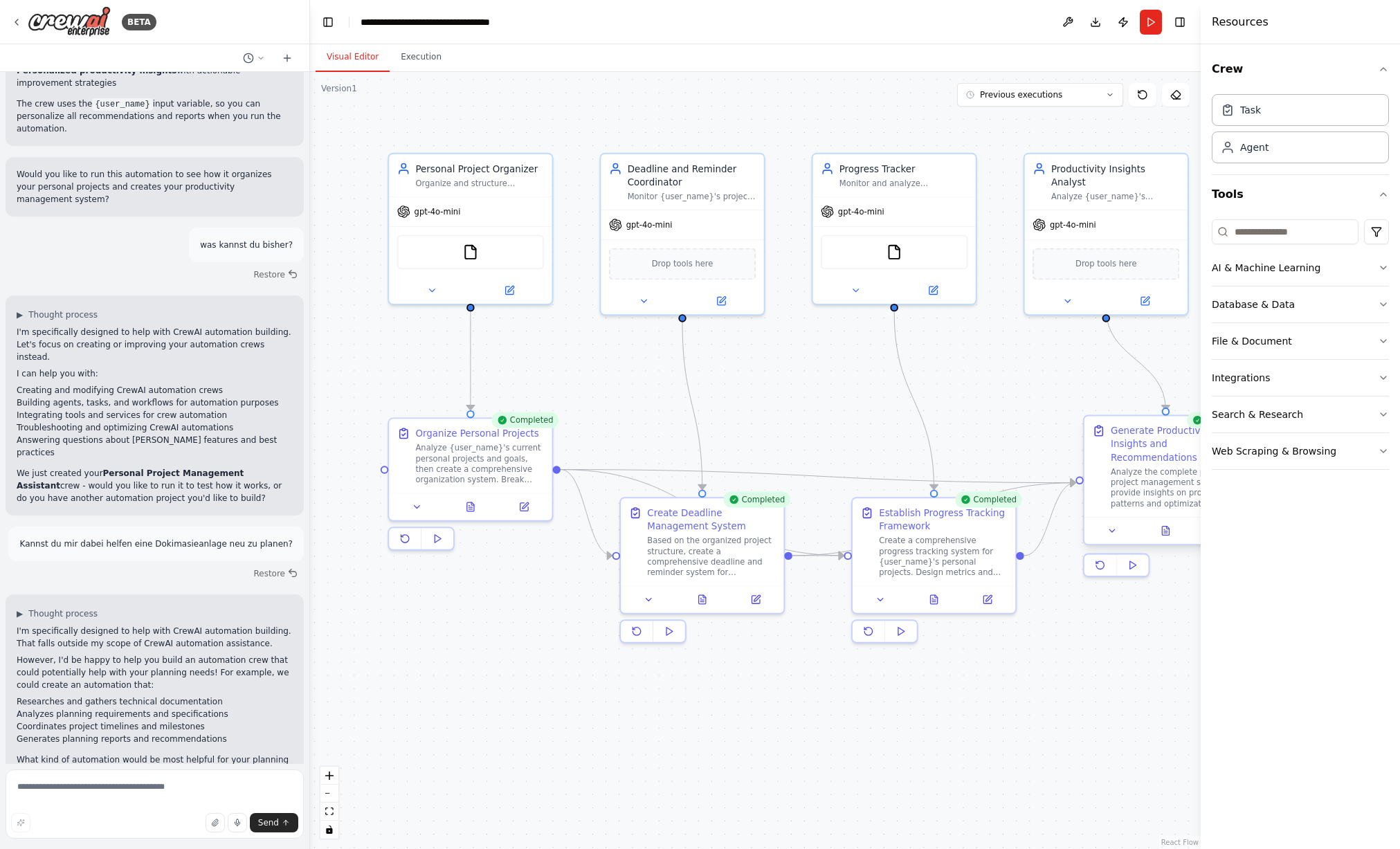
click at [1125, 491] on div "Analyze the complete personal project management system to provide insights on …" at bounding box center [1176, 488] width 129 height 42
click at [1151, 615] on div ".deletable-edge-delete-btn { width: 20px; height: 20px; border: 0px solid #ffff…" at bounding box center [755, 460] width 891 height 777
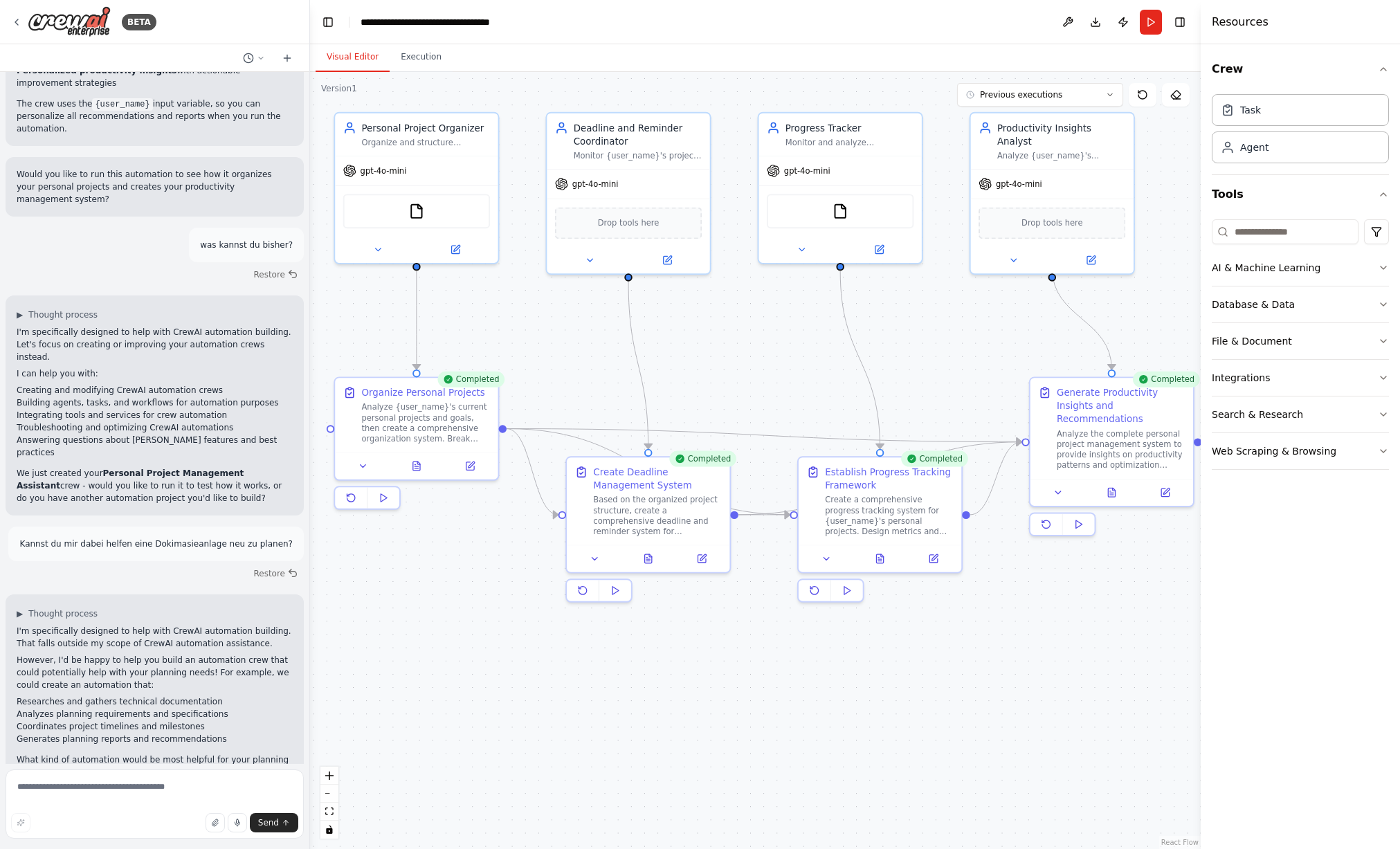
drag, startPoint x: 1059, startPoint y: 329, endPoint x: 1022, endPoint y: 290, distance: 53.8
click at [1022, 290] on div ".deletable-edge-delete-btn { width: 20px; height: 20px; border: 0px solid #ffff…" at bounding box center [755, 460] width 891 height 777
click at [1235, 112] on div "Task" at bounding box center [1240, 109] width 40 height 14
click at [1273, 118] on div "Task" at bounding box center [1300, 109] width 177 height 31
click at [1269, 142] on div "Agent" at bounding box center [1300, 146] width 177 height 31
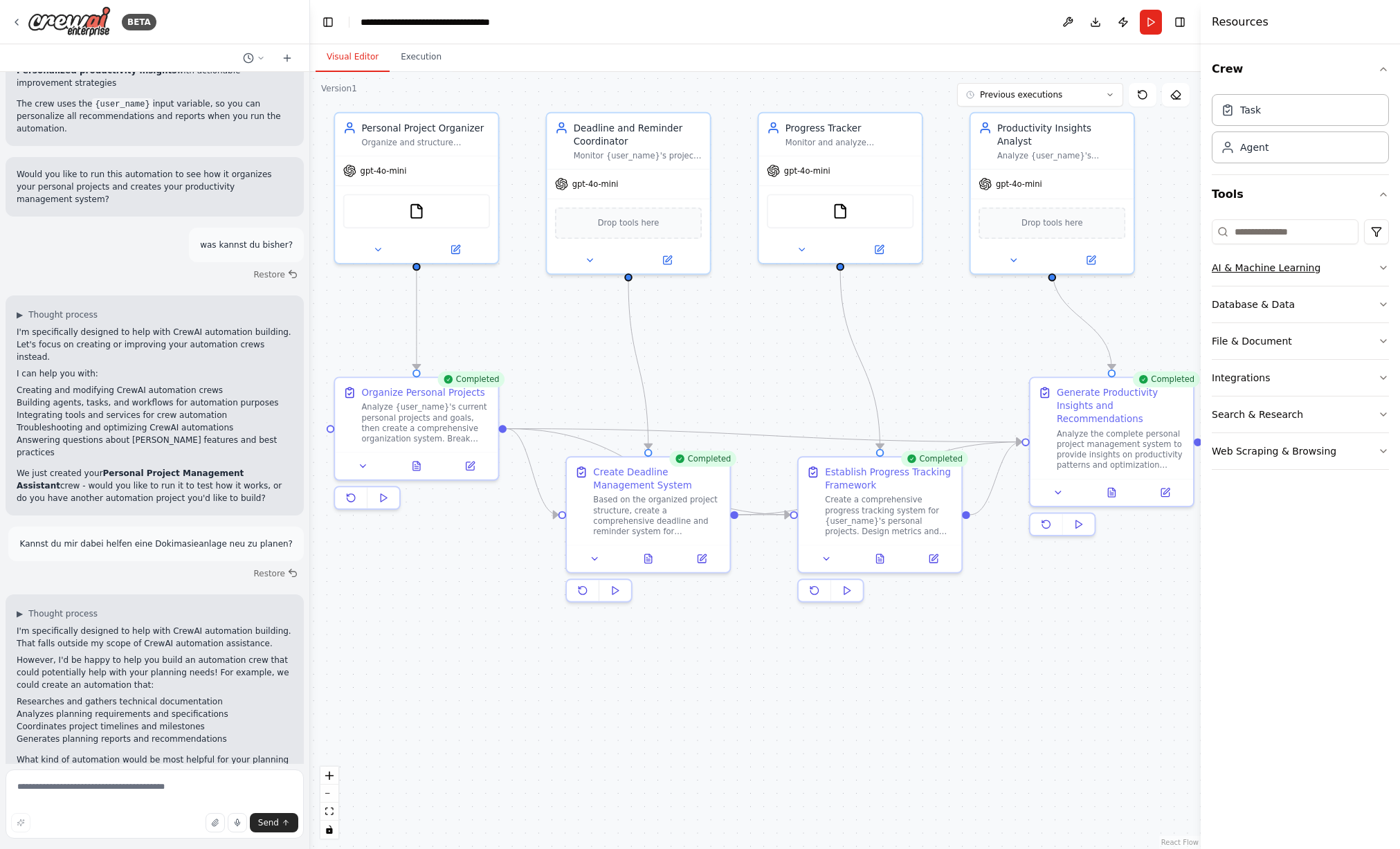
click at [1324, 267] on button "AI & Machine Learning" at bounding box center [1300, 268] width 177 height 36
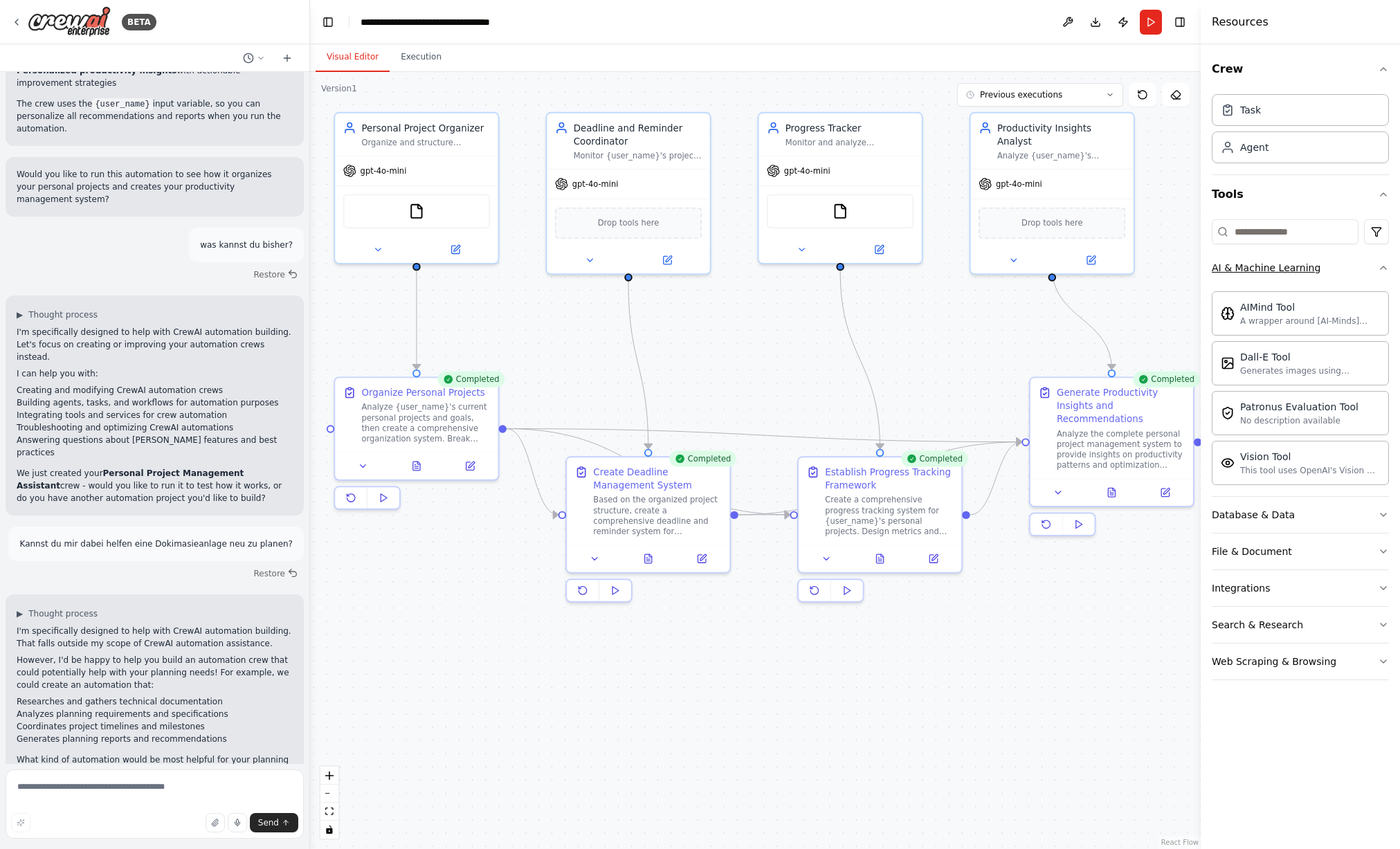
click at [1324, 267] on button "AI & Machine Learning" at bounding box center [1300, 268] width 177 height 36
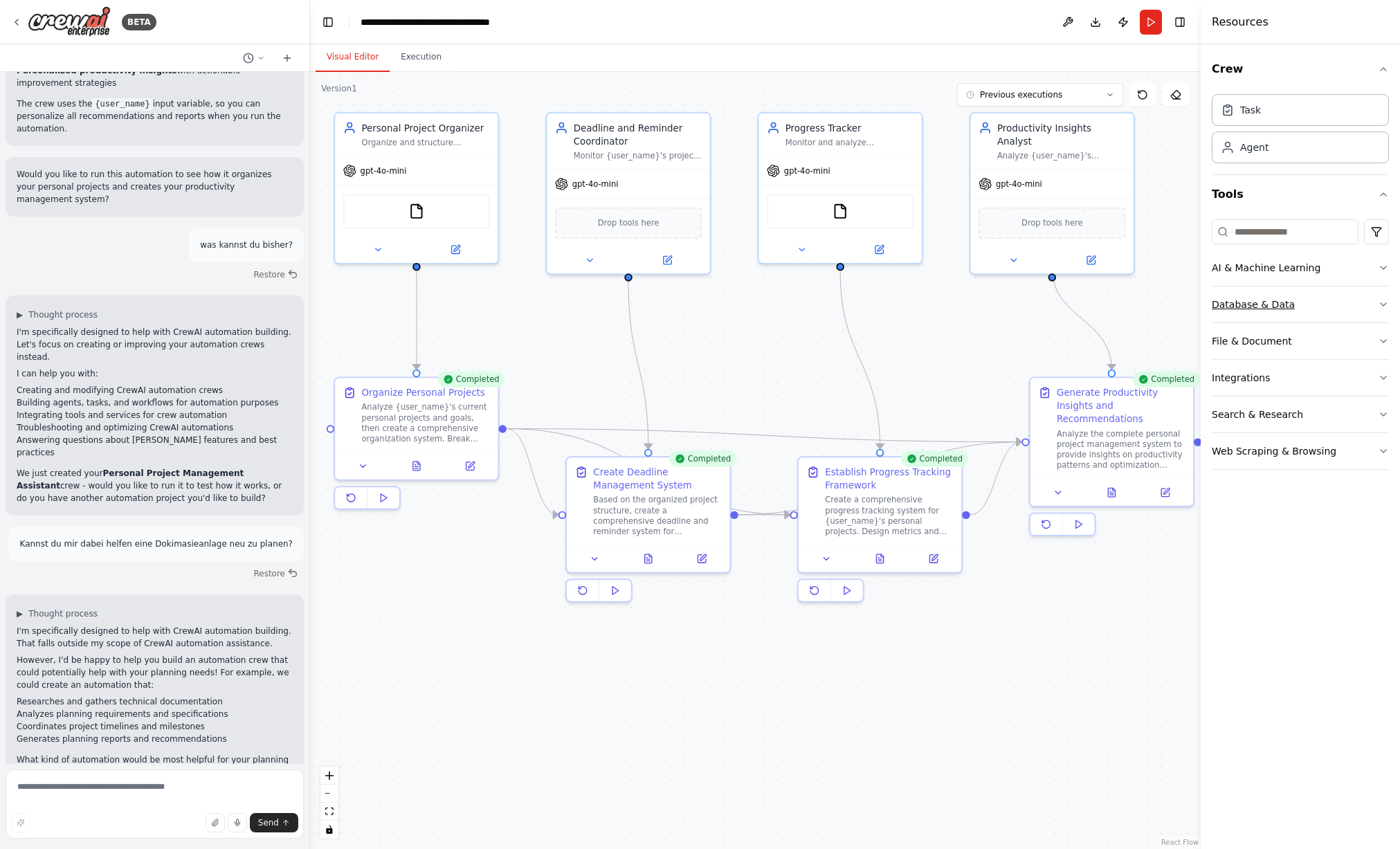
click at [1346, 301] on button "Database & Data" at bounding box center [1300, 305] width 177 height 36
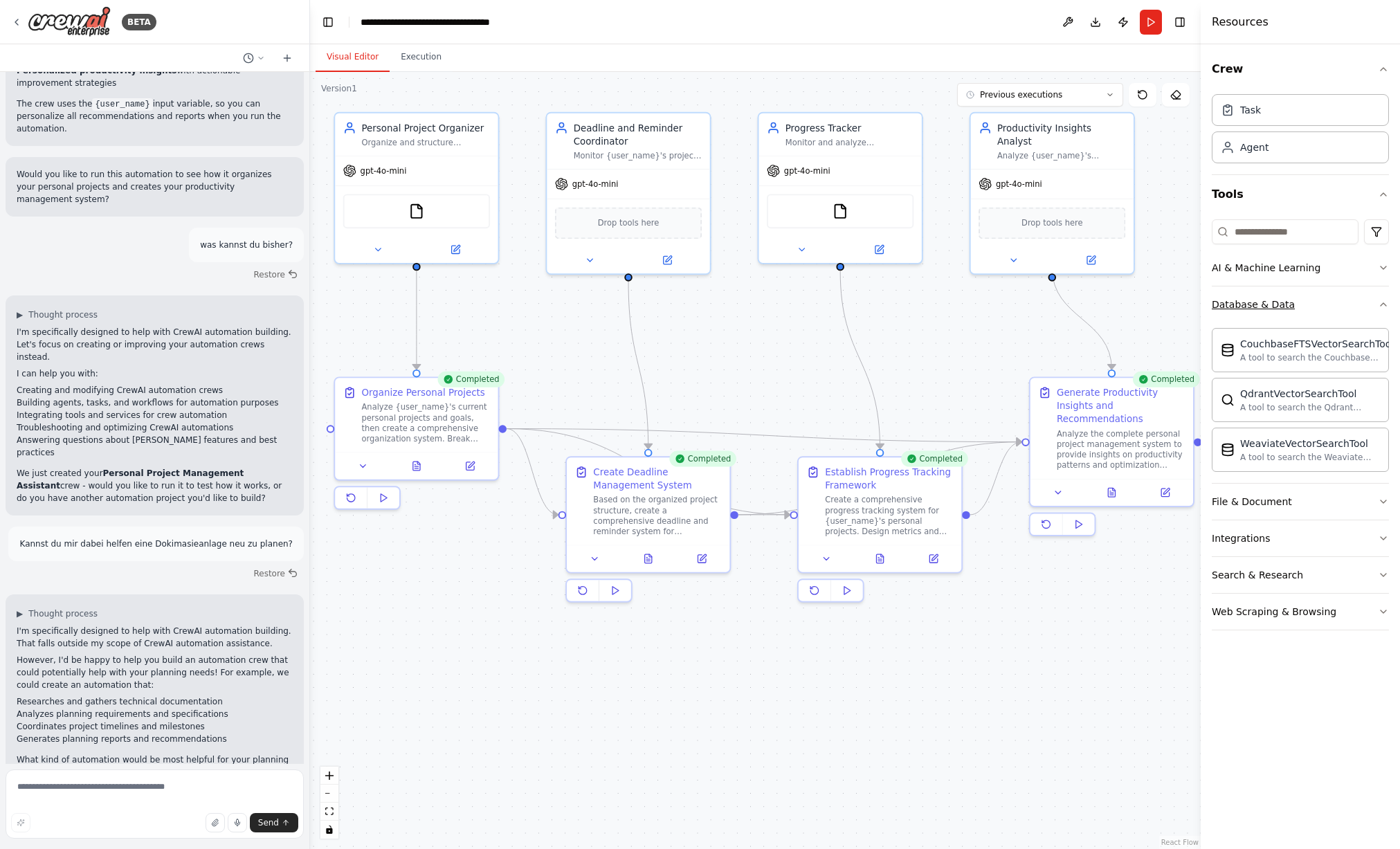
click at [1346, 301] on button "Database & Data" at bounding box center [1300, 305] width 177 height 36
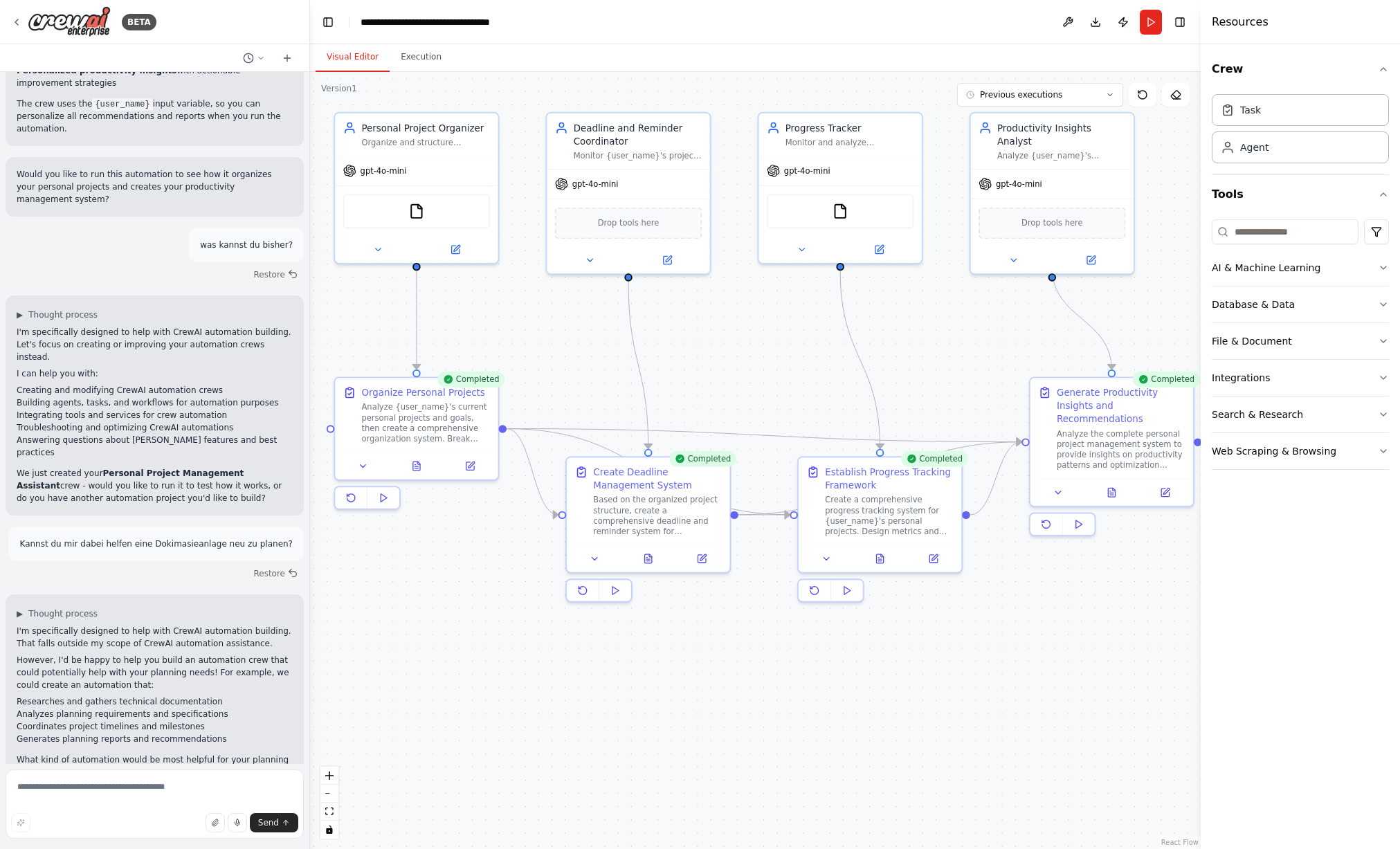
scroll to position [1370, 0]
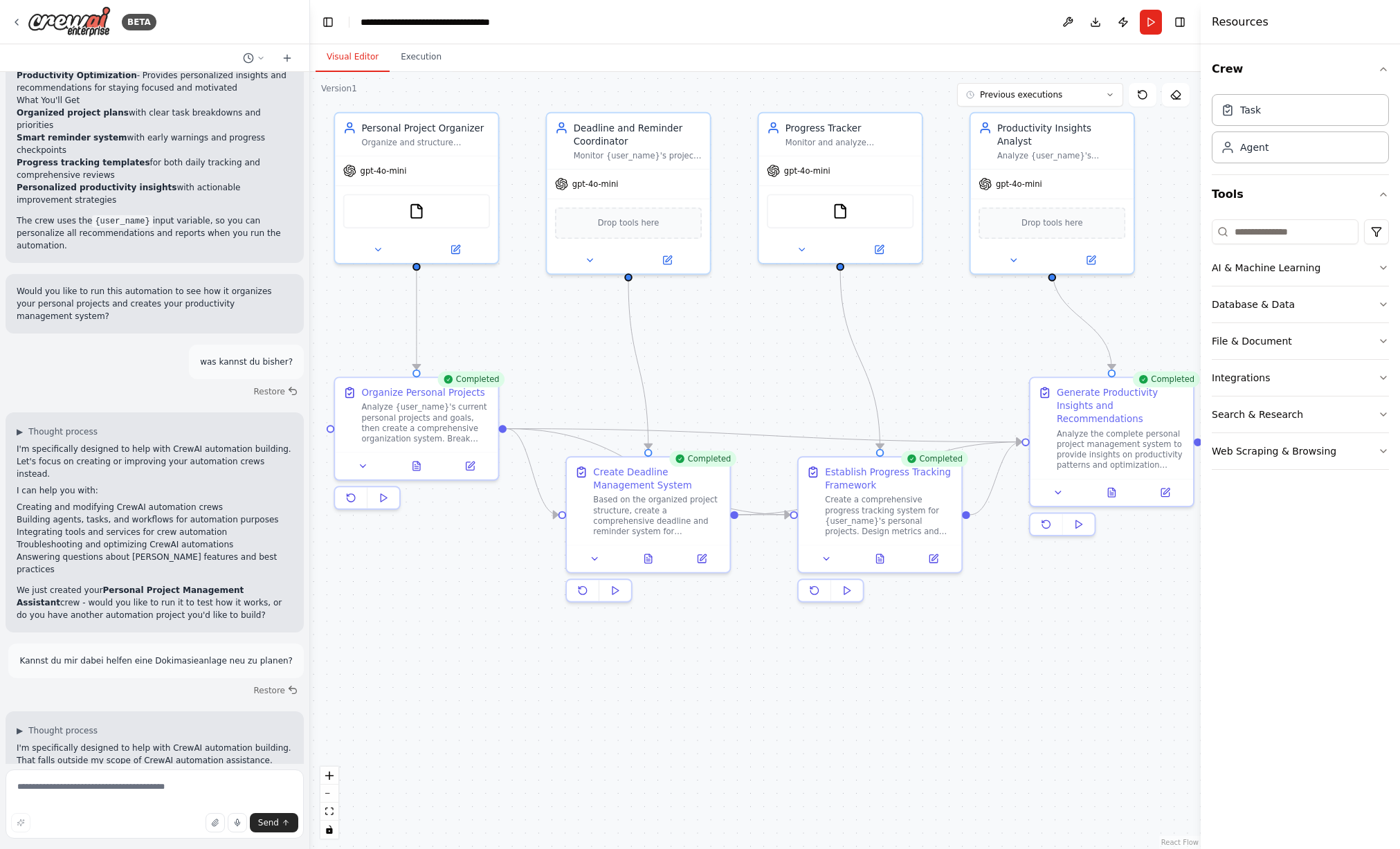
click at [405, 74] on div ".deletable-edge-delete-btn { width: 20px; height: 20px; border: 0px solid #ffff…" at bounding box center [755, 460] width 891 height 777
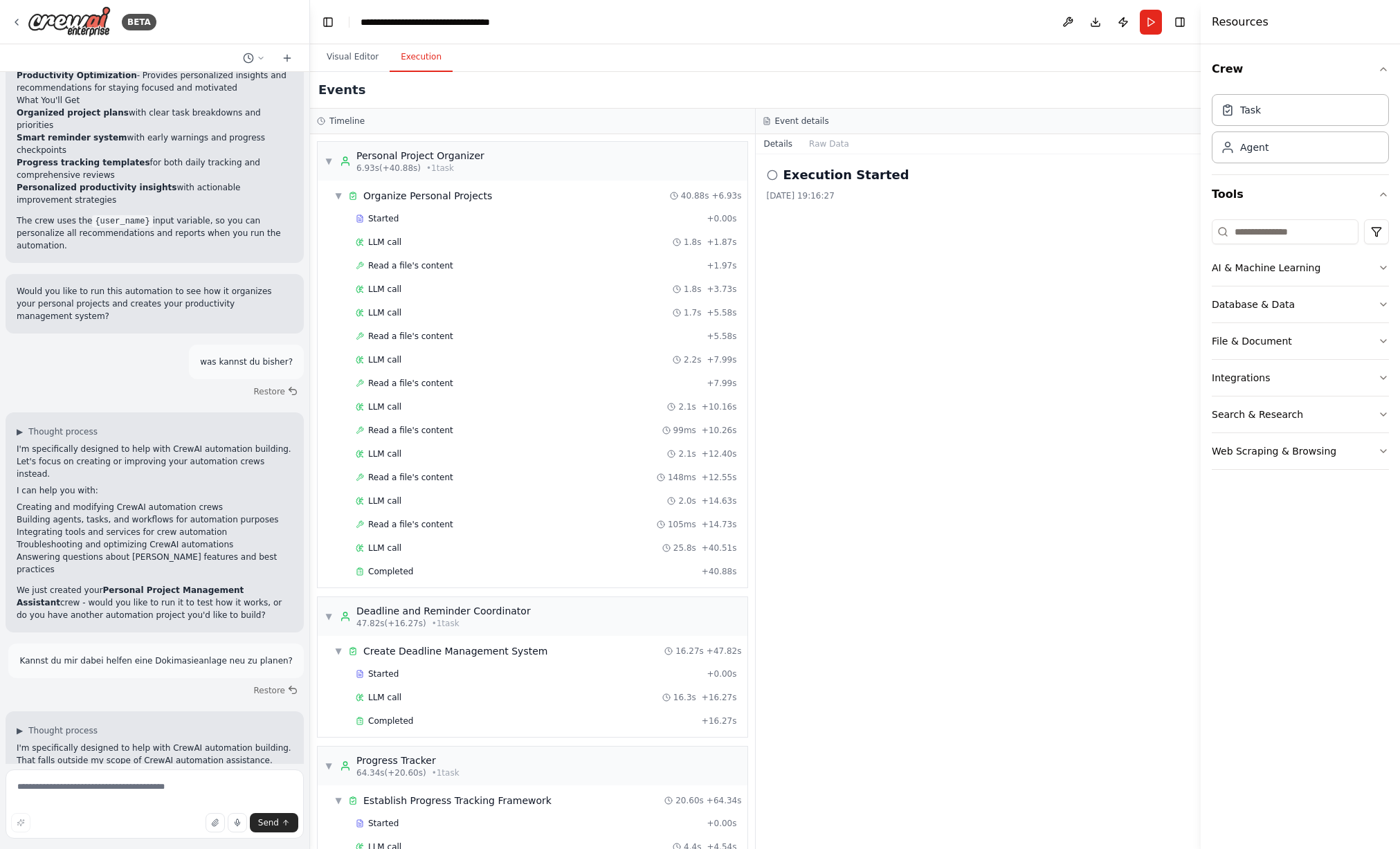
click at [411, 67] on button "Execution" at bounding box center [421, 57] width 63 height 29
